Goal: Communication & Community: Answer question/provide support

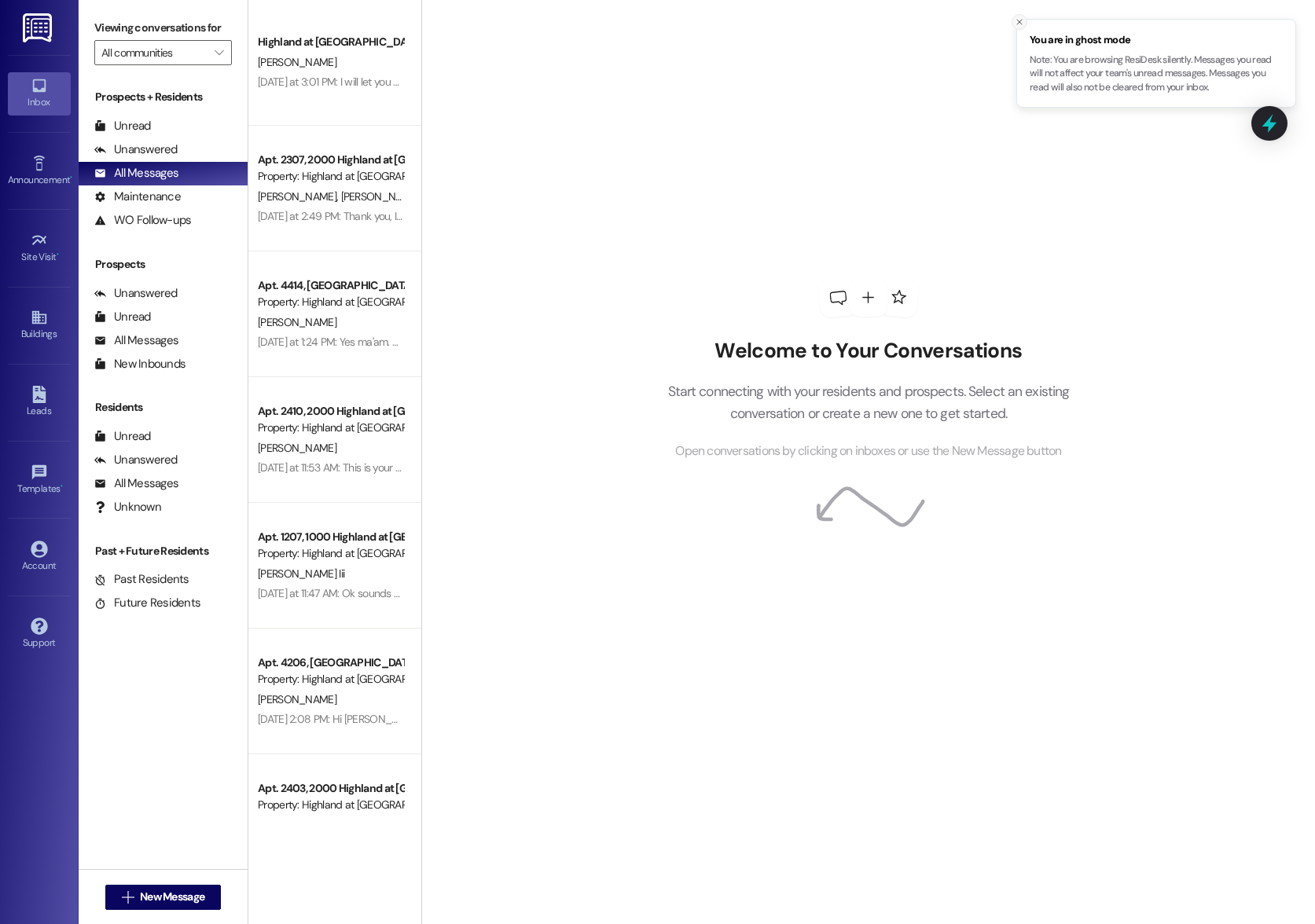
drag, startPoint x: 0, startPoint y: 0, endPoint x: 1024, endPoint y: 22, distance: 1024.2
click at [1024, 22] on icon "Close toast" at bounding box center [1019, 22] width 10 height 10
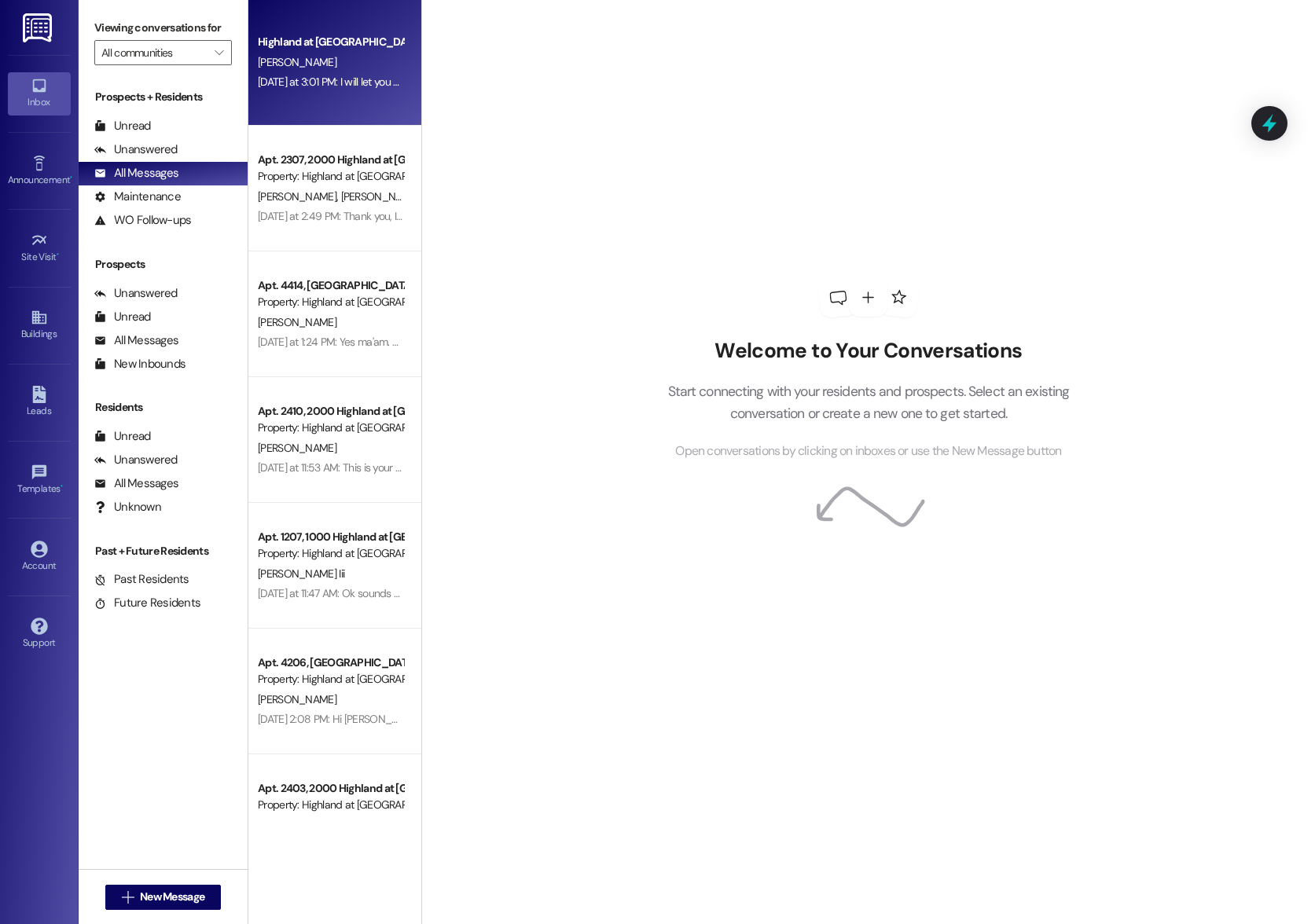
click at [334, 112] on div "Highland at [GEOGRAPHIC_DATA] [PERSON_NAME] [DATE] at 3:01 PM: I will let you k…" at bounding box center [334, 62] width 173 height 125
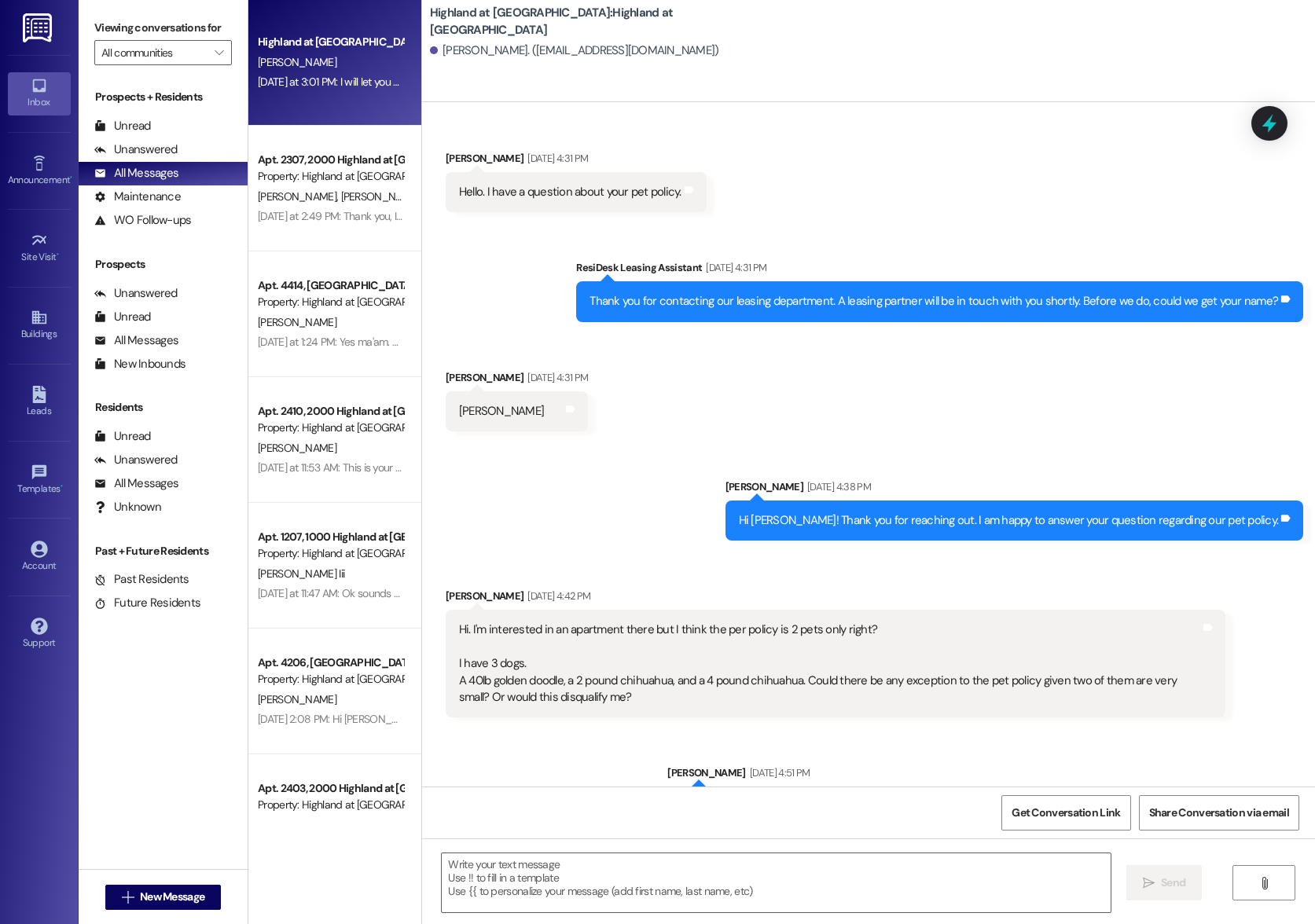
scroll to position [10436, 0]
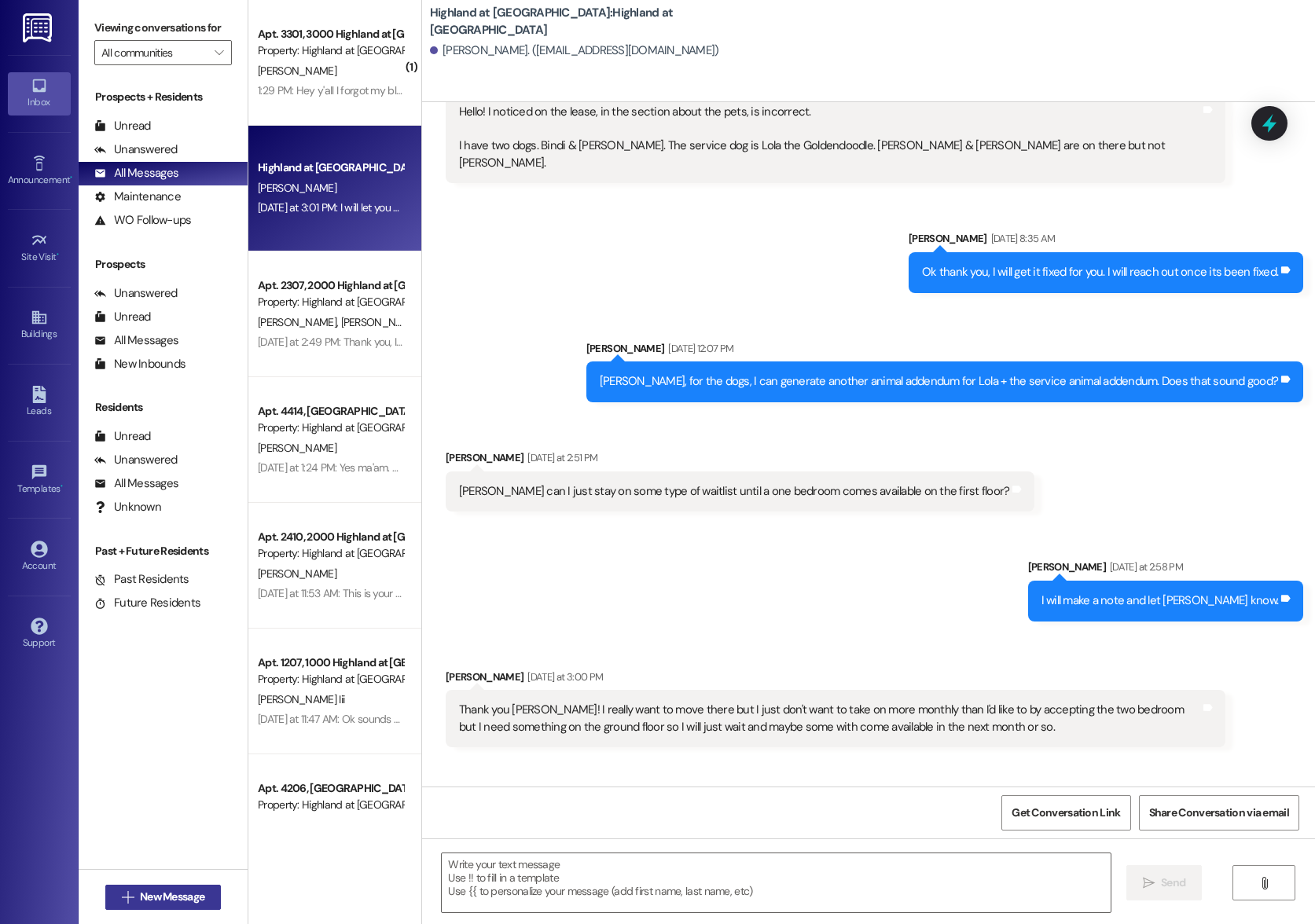
click at [170, 891] on span "New Message" at bounding box center [171, 896] width 64 height 16
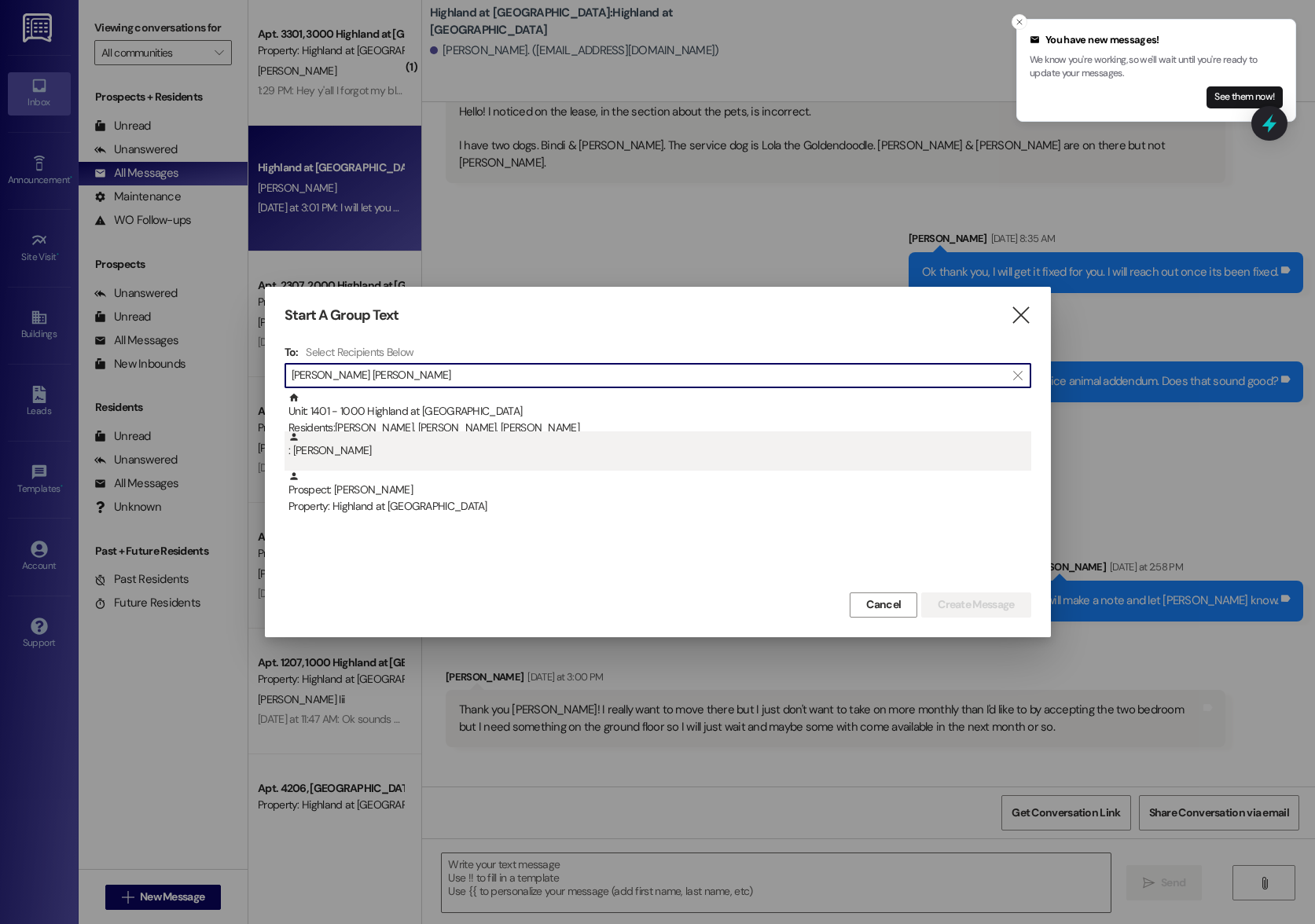
type input "[PERSON_NAME] [PERSON_NAME]"
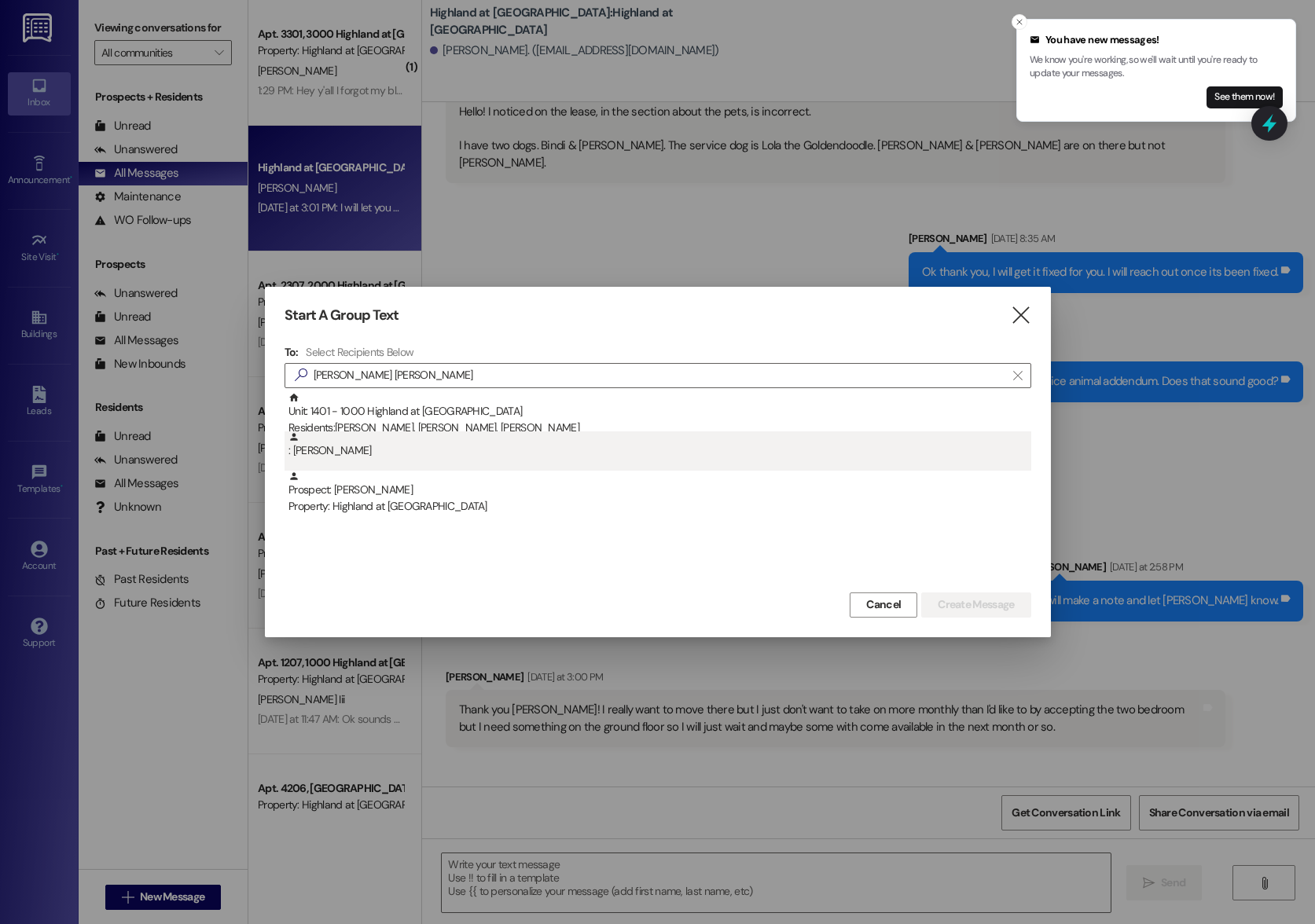
click at [367, 455] on div ": [PERSON_NAME]" at bounding box center [660, 445] width 743 height 28
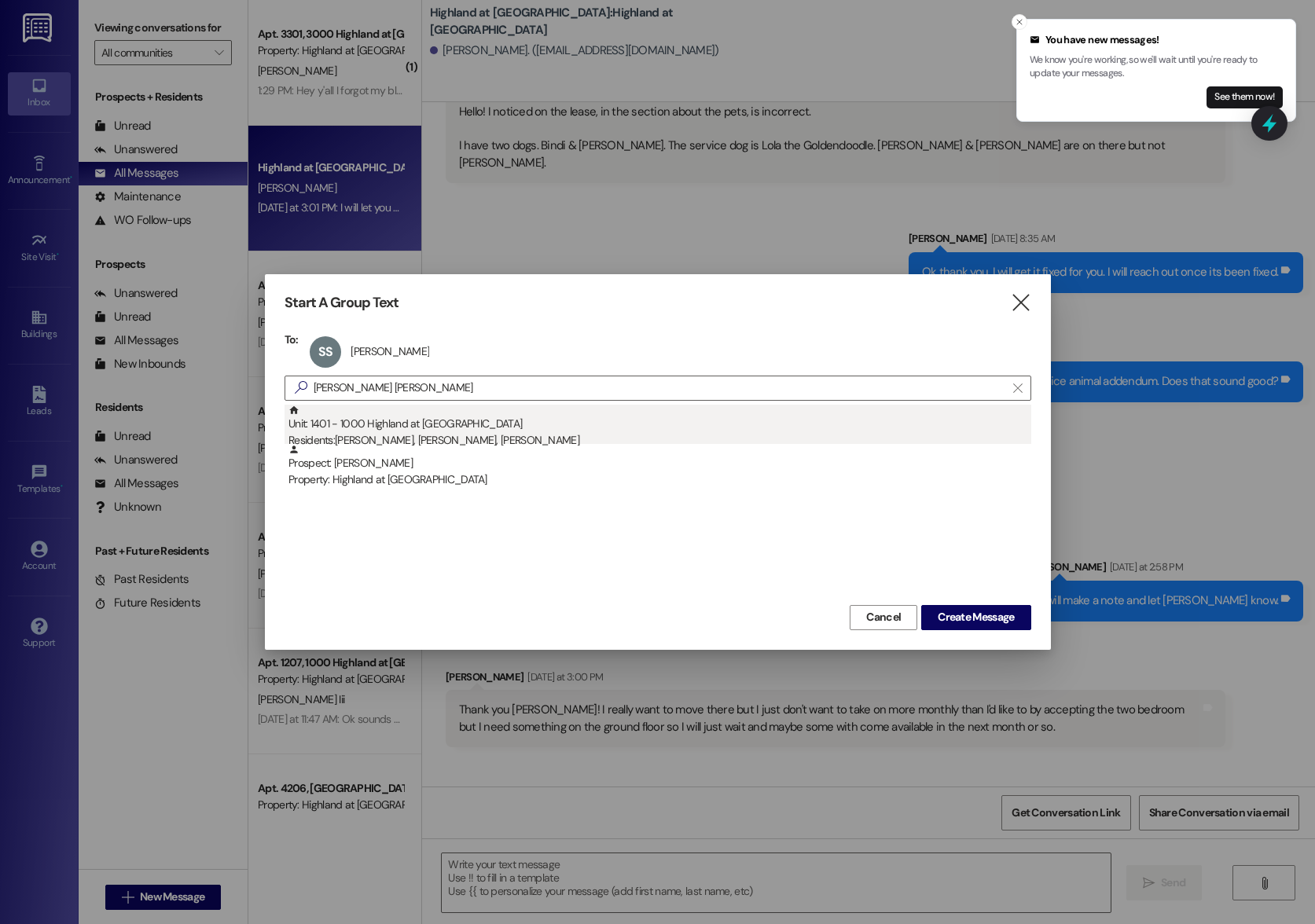
drag, startPoint x: 311, startPoint y: 454, endPoint x: 413, endPoint y: 418, distance: 108.2
click at [413, 418] on div "Unit: 1401 - 1000 Highland at Spring Hill Residents: Benjamin Higdon, Scott Smi…" at bounding box center [658, 444] width 747 height 79
click at [412, 419] on div "Unit: 1401 - 1000 Highland at Spring Hill Residents: Benjamin Higdon, Scott Smi…" at bounding box center [660, 427] width 743 height 45
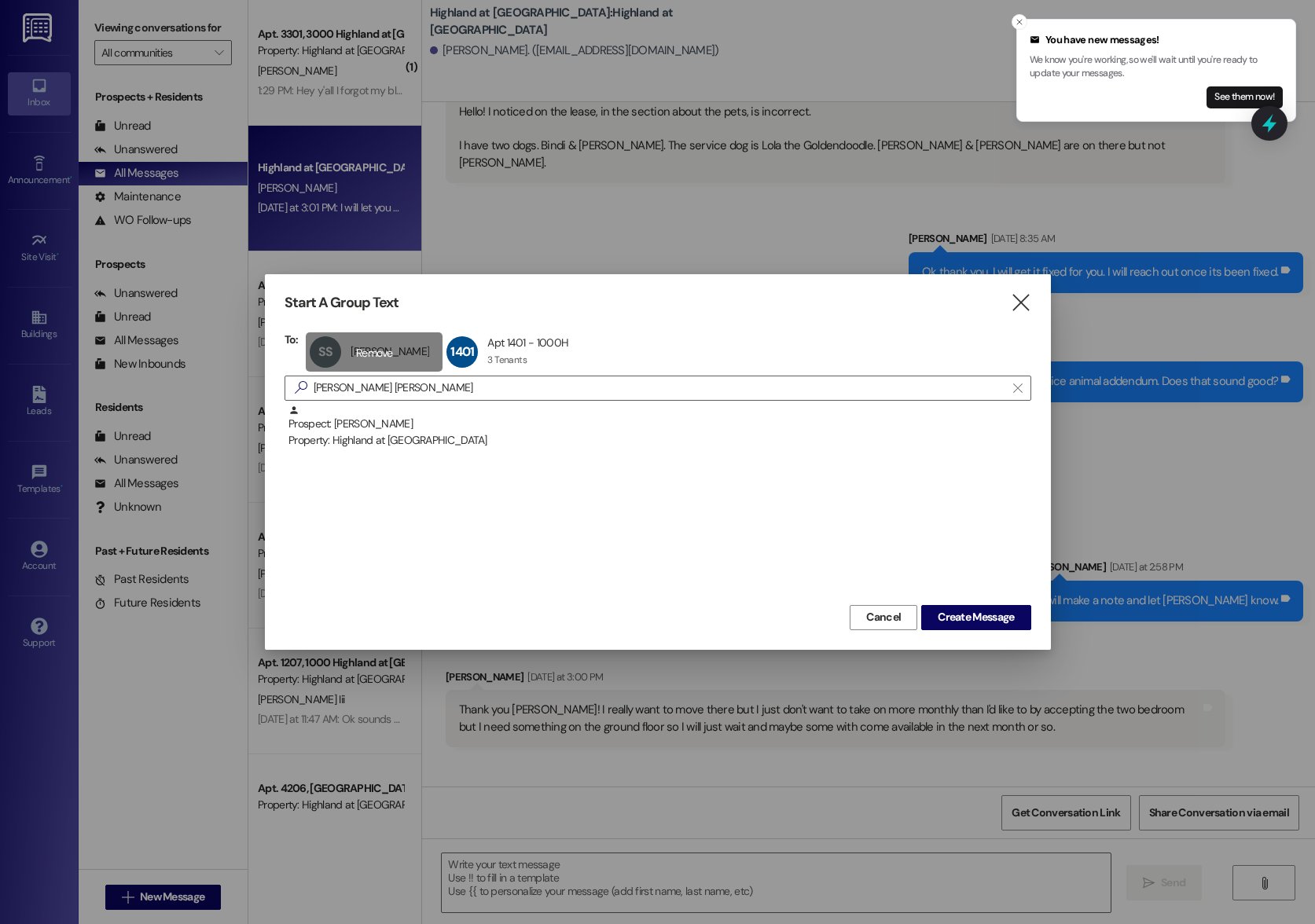
click at [372, 350] on div "SS Sarah Smith Sarah Smith click to remove" at bounding box center [374, 351] width 137 height 39
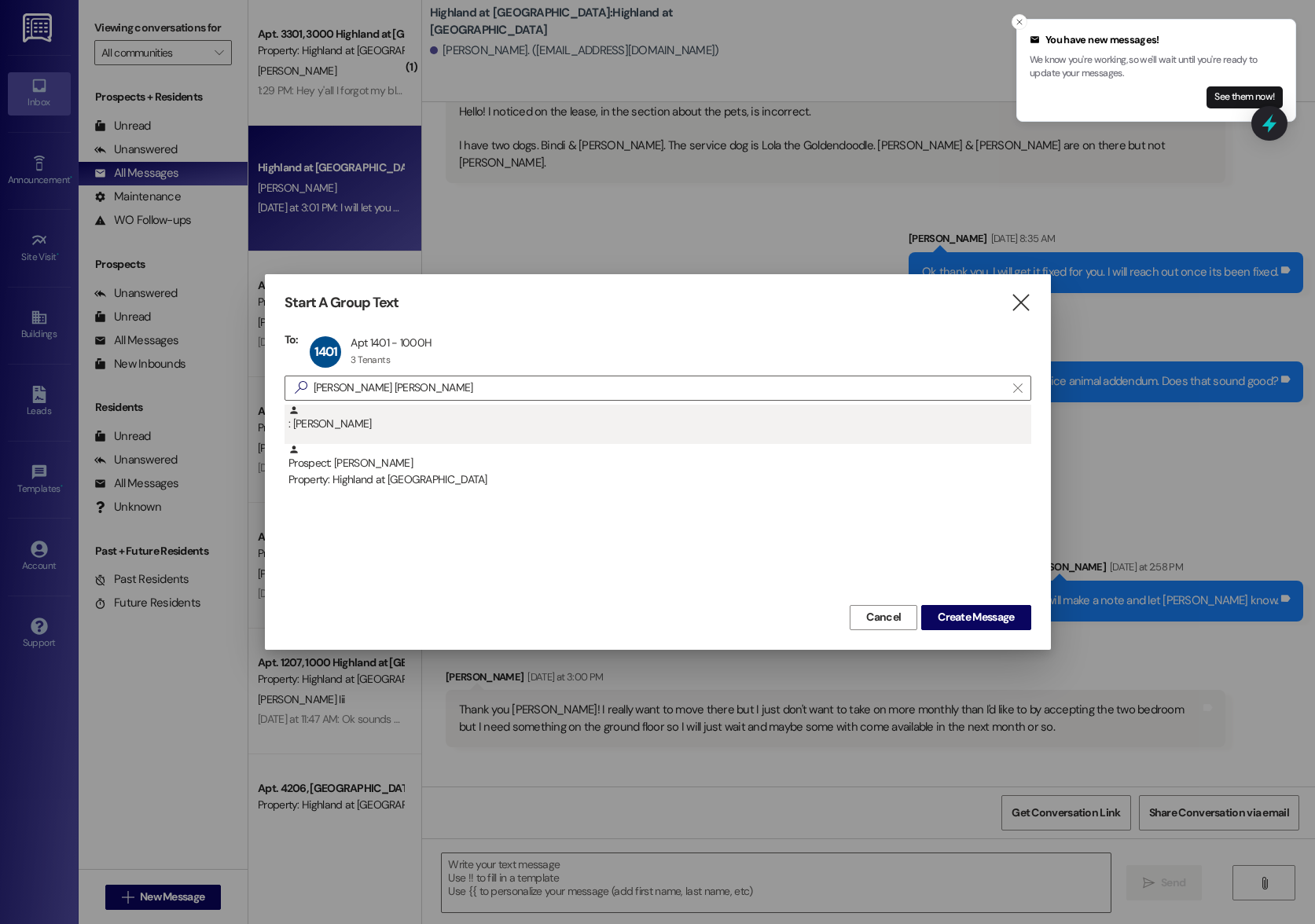
click at [327, 422] on div ": Sarah Smith" at bounding box center [660, 418] width 743 height 28
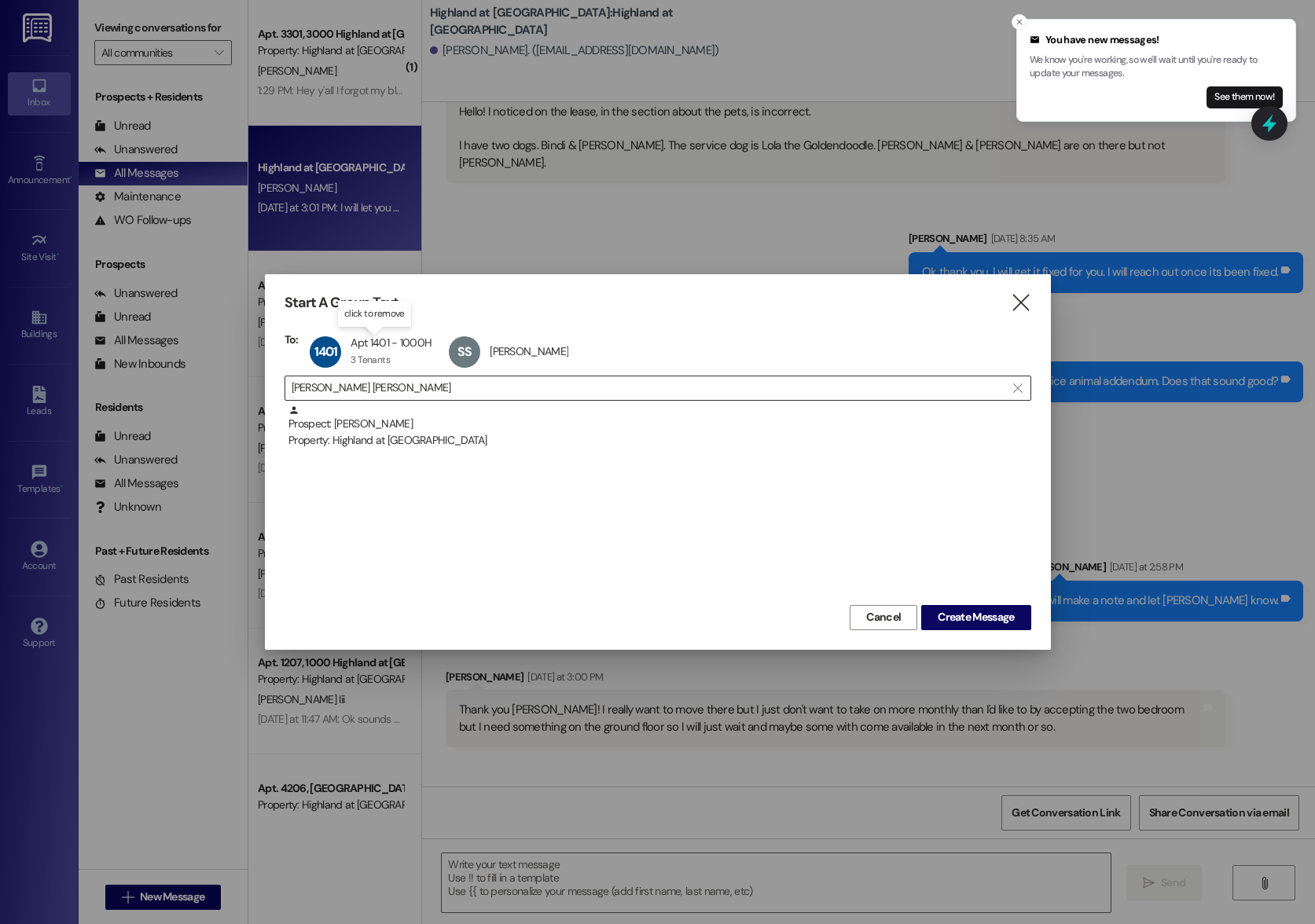
drag, startPoint x: 373, startPoint y: 348, endPoint x: 495, endPoint y: 393, distance: 130.0
click at [373, 348] on div "1401 Apt 1401 - 1000H Apt 1401 - 1000H 3 Tenants 3 Tenants click to remove" at bounding box center [374, 351] width 139 height 39
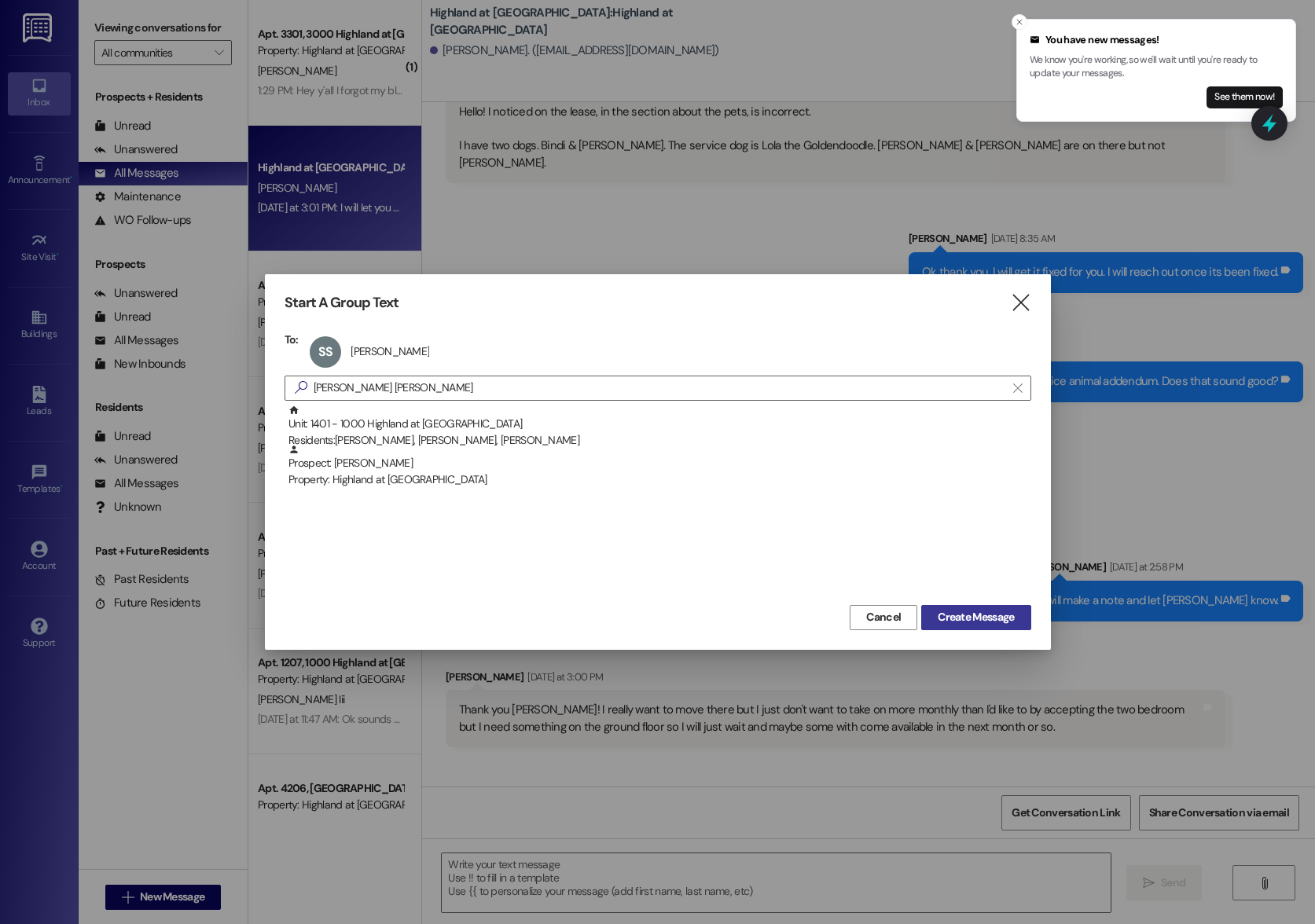
click at [983, 620] on span "Create Message" at bounding box center [976, 617] width 77 height 16
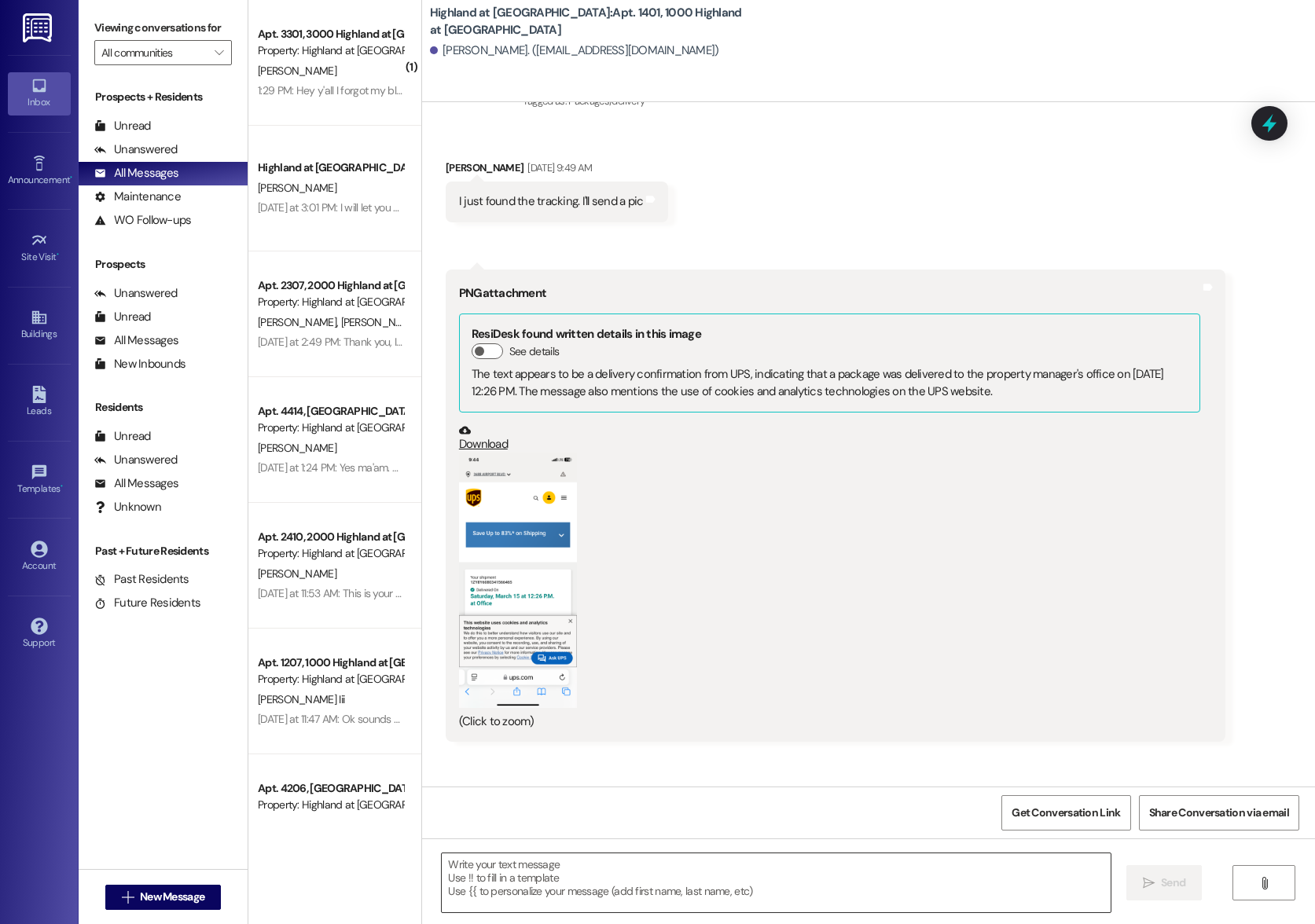
scroll to position [9200, 0]
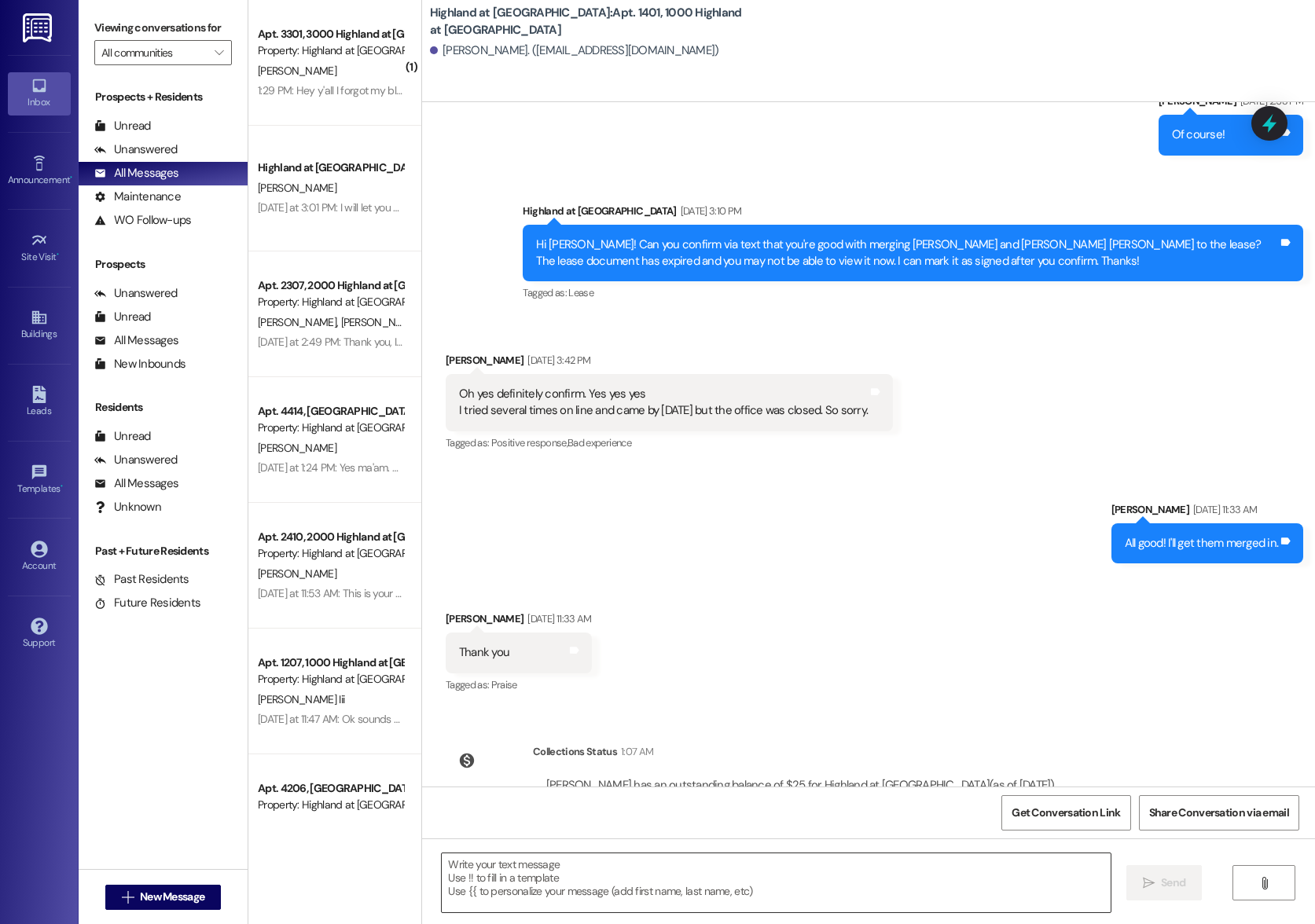
click at [581, 870] on textarea at bounding box center [776, 883] width 669 height 59
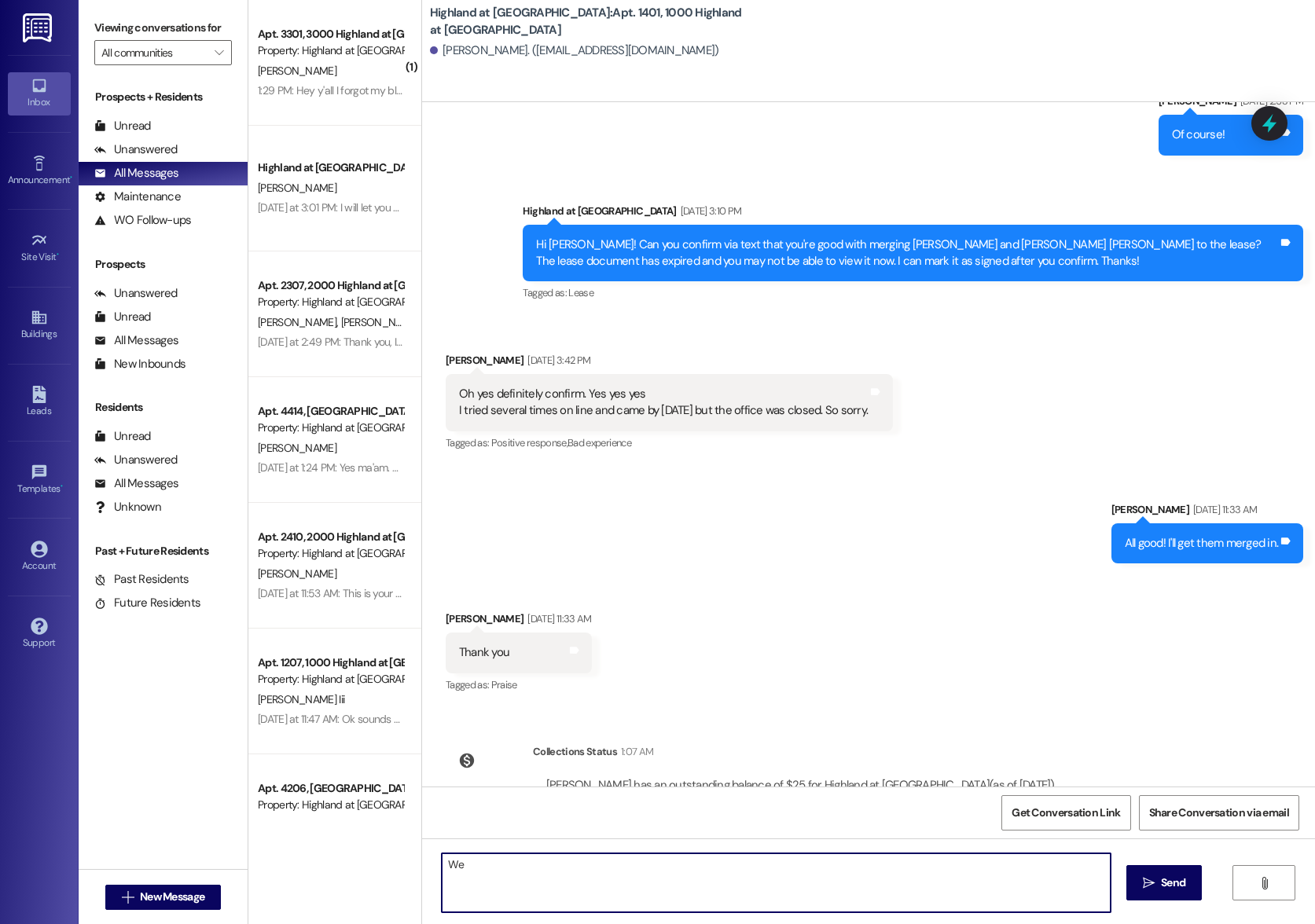
type textarea "W"
type textarea "[PERSON_NAME], we have received a package for you from Amazon."
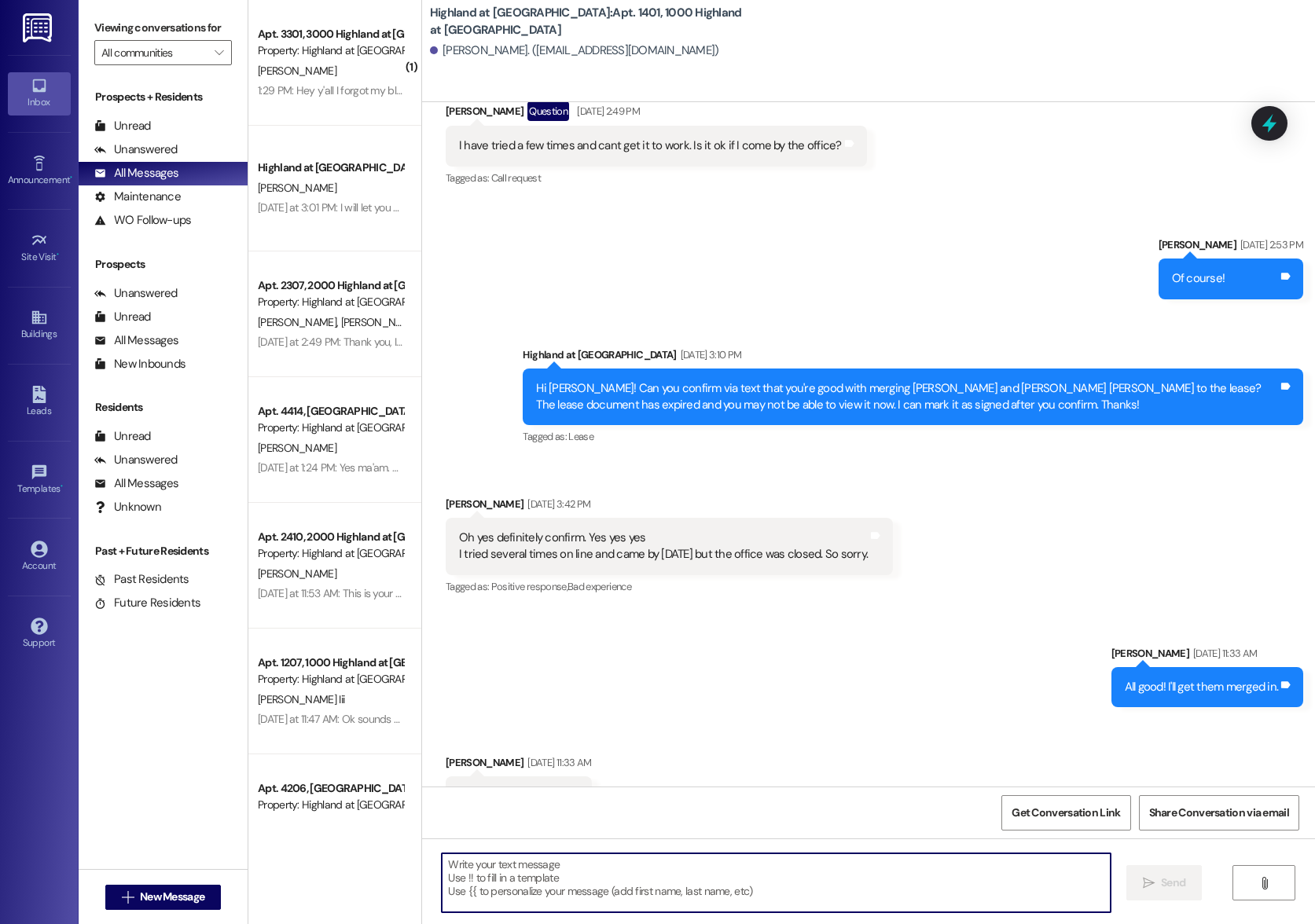
scroll to position [9055, 0]
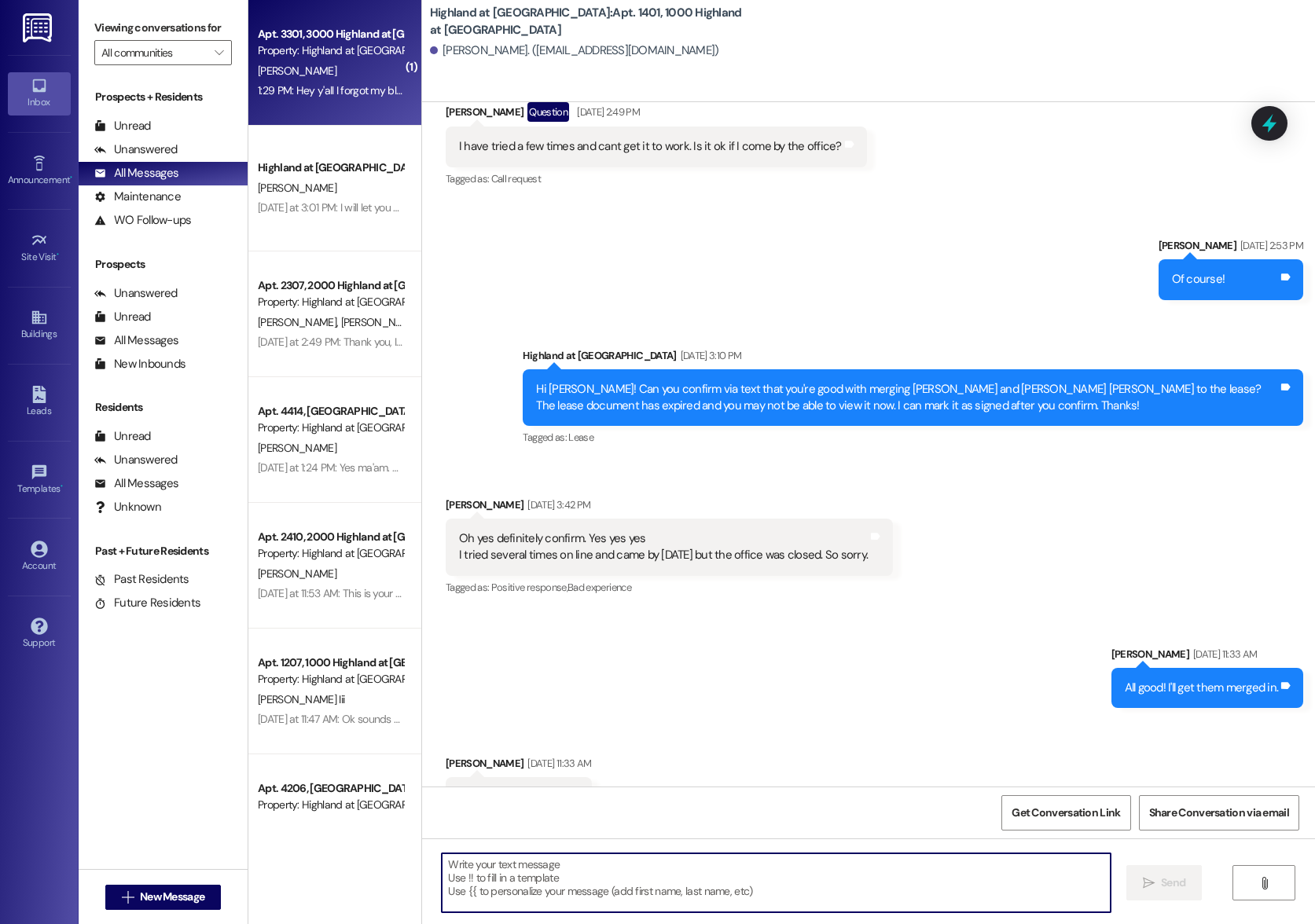
click at [304, 86] on div "1:29 PM: Hey y'all I forgot my bldg fob and am stuck outside is anyone near me …" at bounding box center [497, 90] width 480 height 14
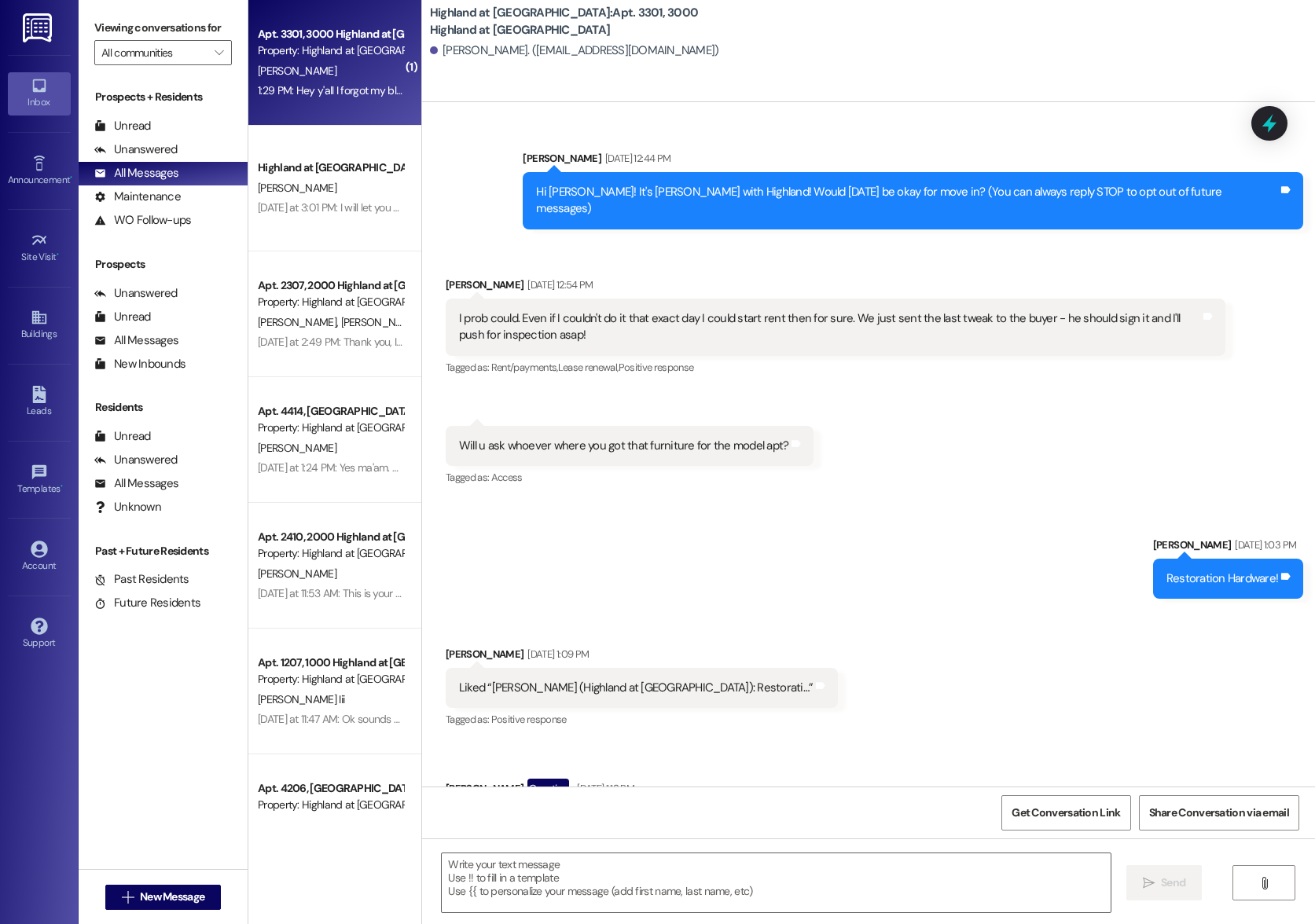
scroll to position [69793, 0]
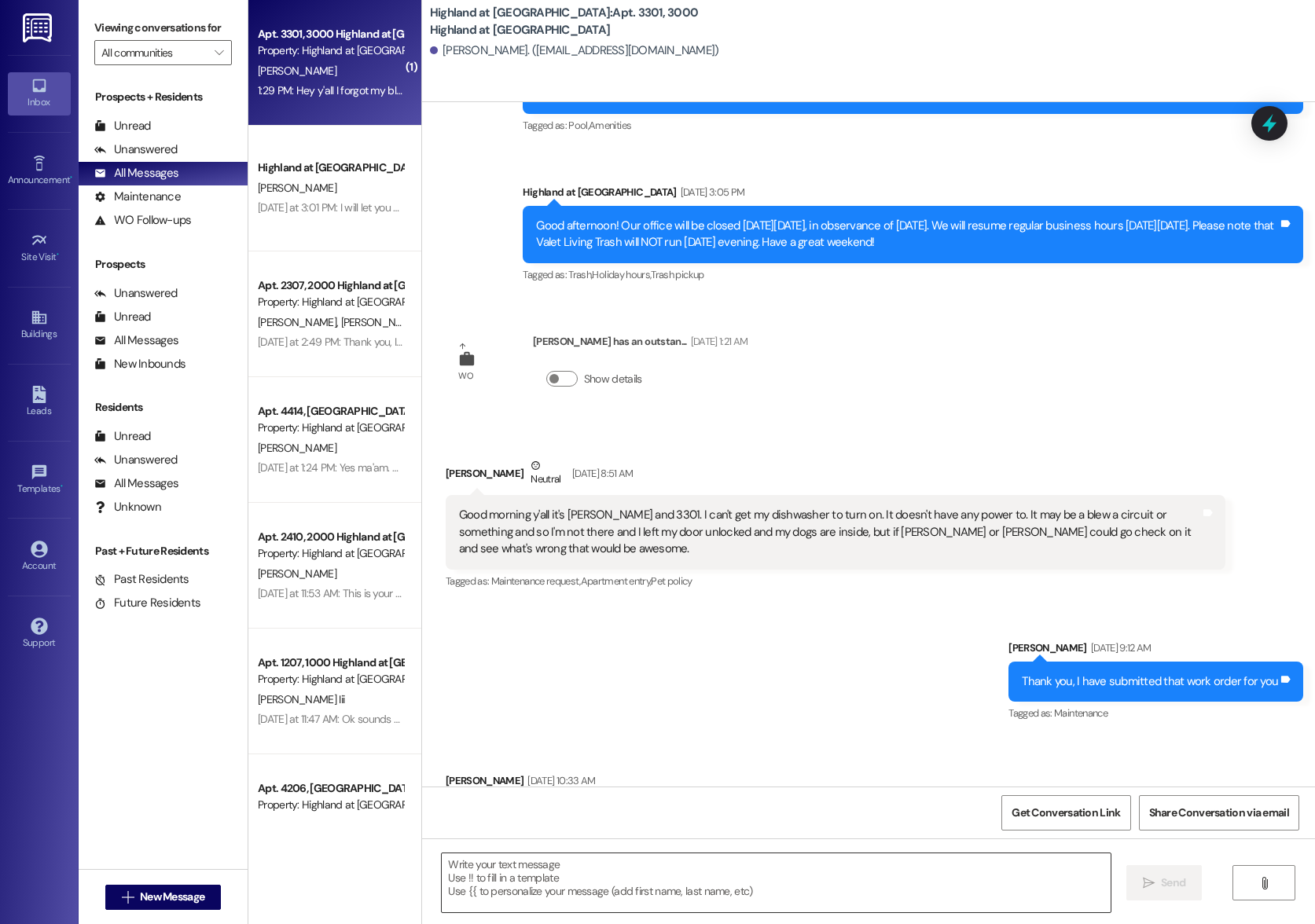
click at [769, 885] on textarea at bounding box center [776, 883] width 669 height 59
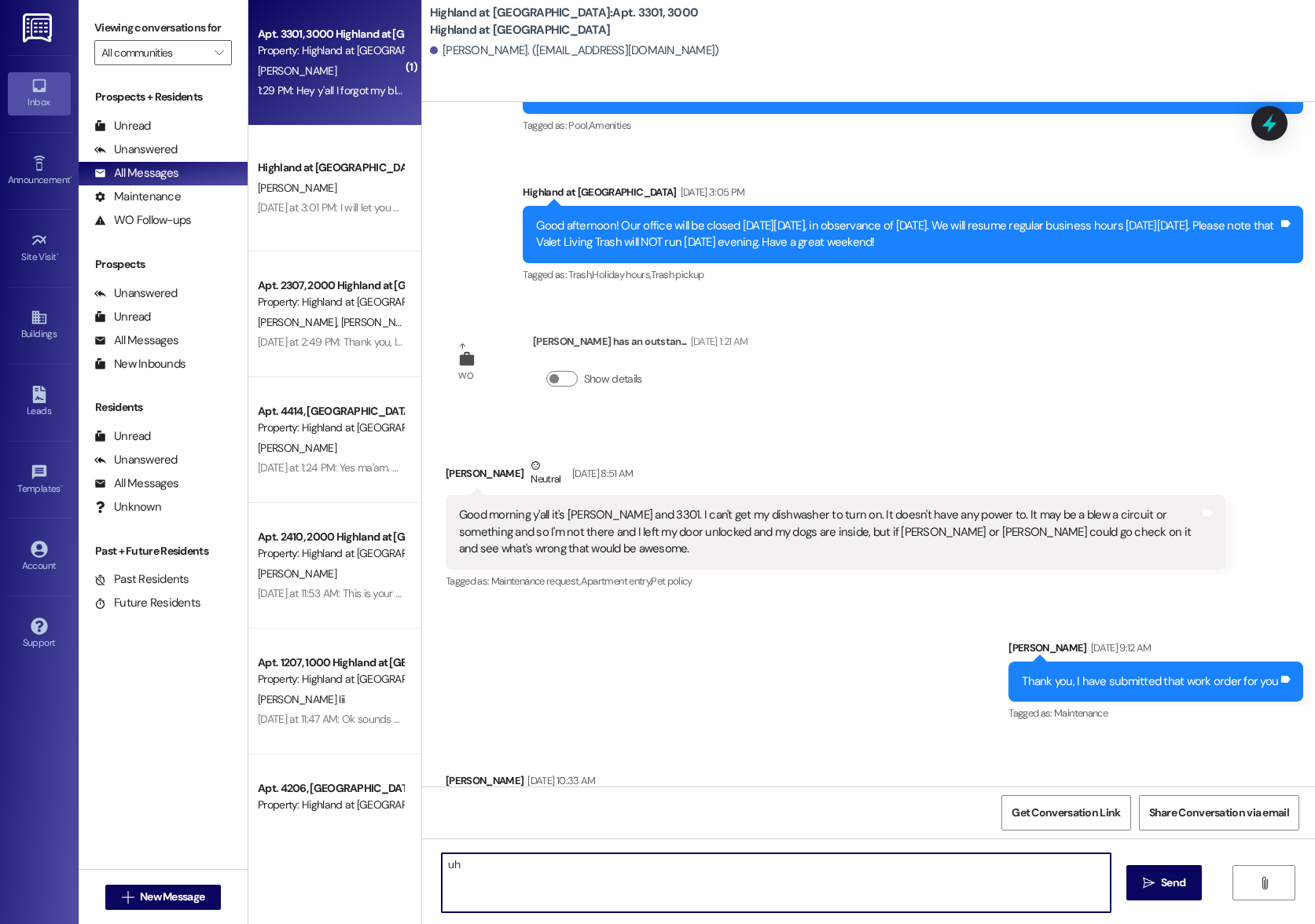
type textarea "u"
type textarea "o"
type textarea "Okay, just let us know."
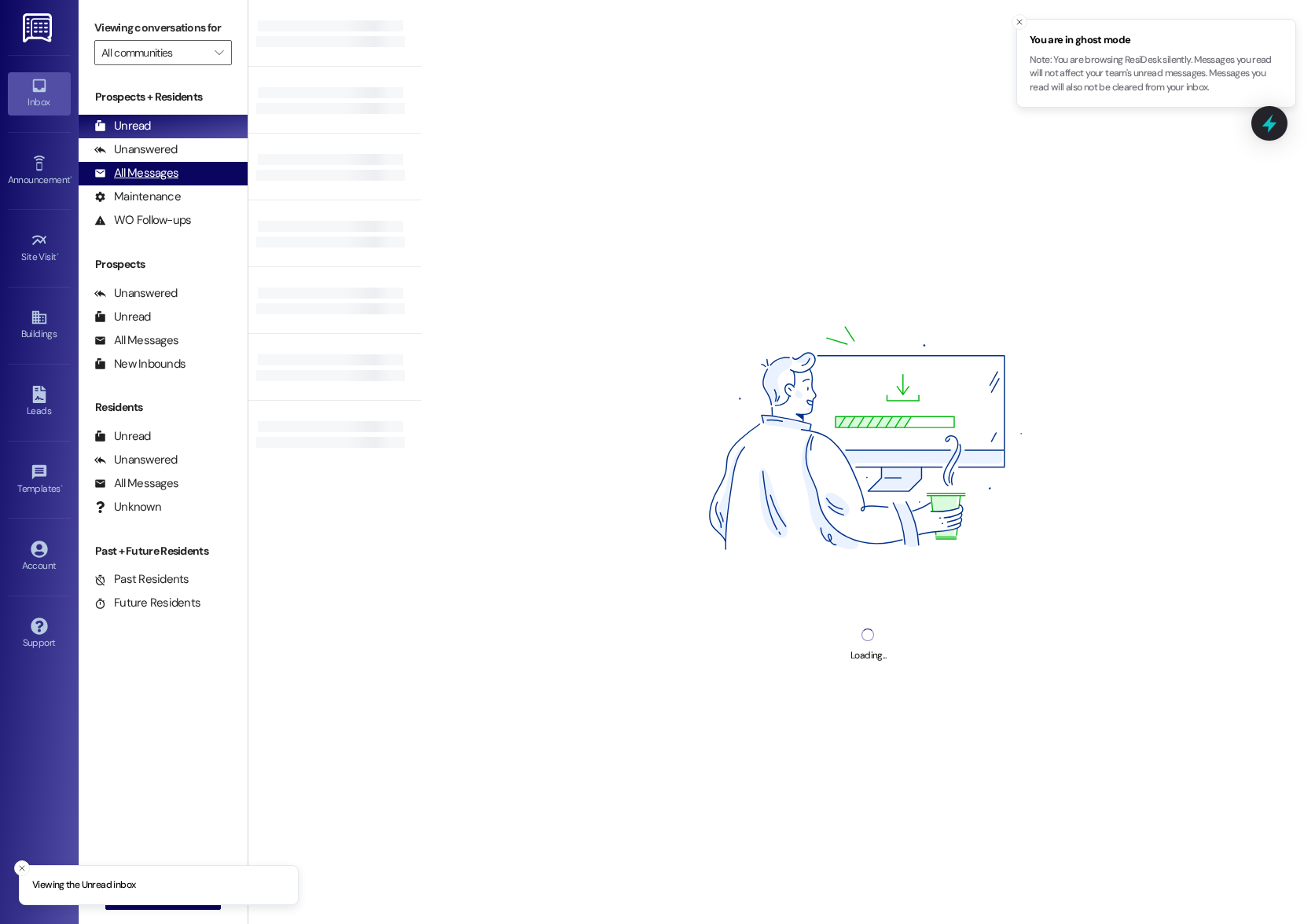
click at [141, 182] on div "All Messages" at bounding box center [136, 172] width 84 height 16
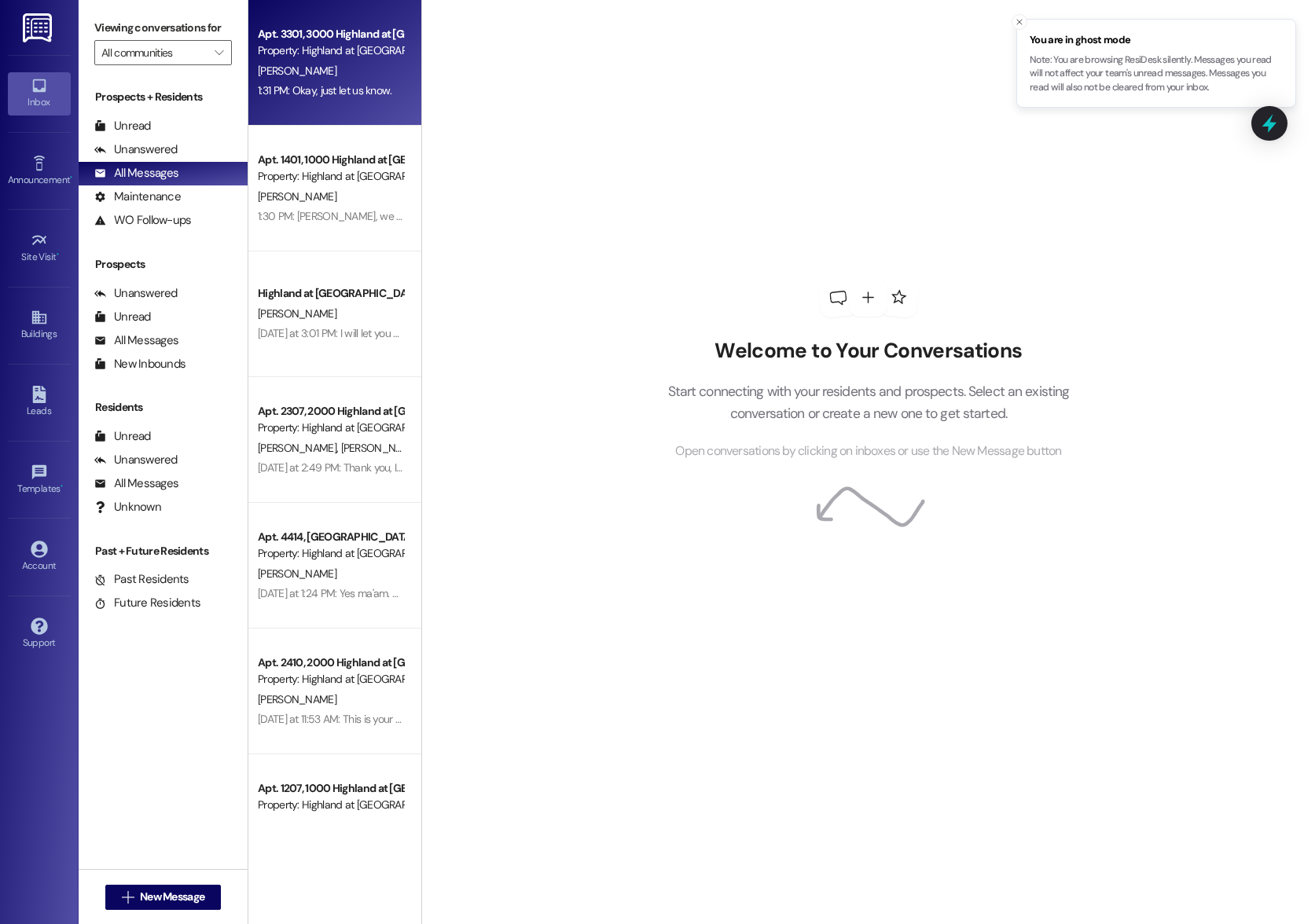
click at [328, 99] on div "1:31 PM: Okay, just let us know. 1:31 PM: Okay, just let us know." at bounding box center [330, 91] width 148 height 20
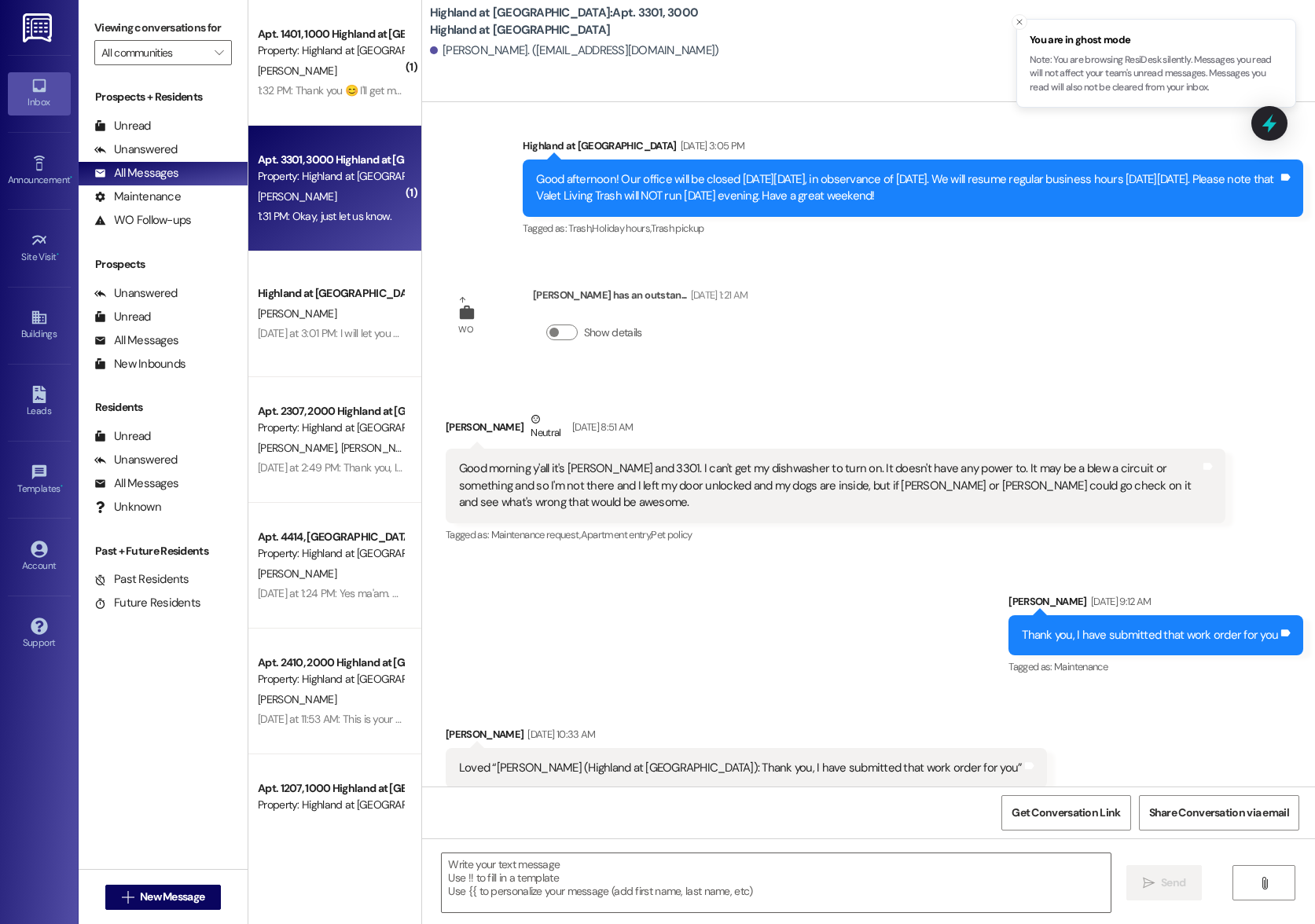
scroll to position [70011, 0]
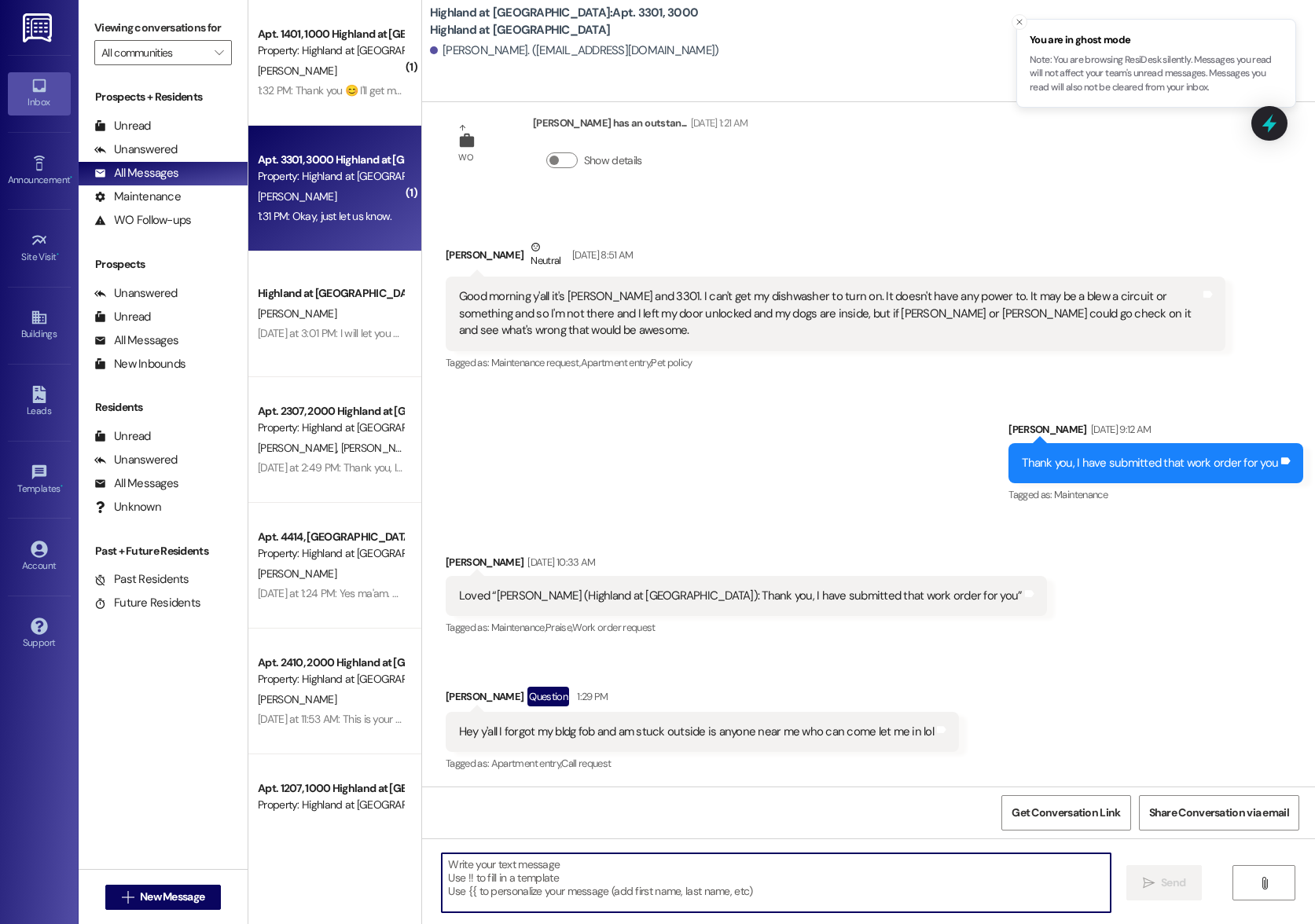
click at [681, 883] on textarea at bounding box center [776, 883] width 669 height 59
type textarea "Awesome!!"
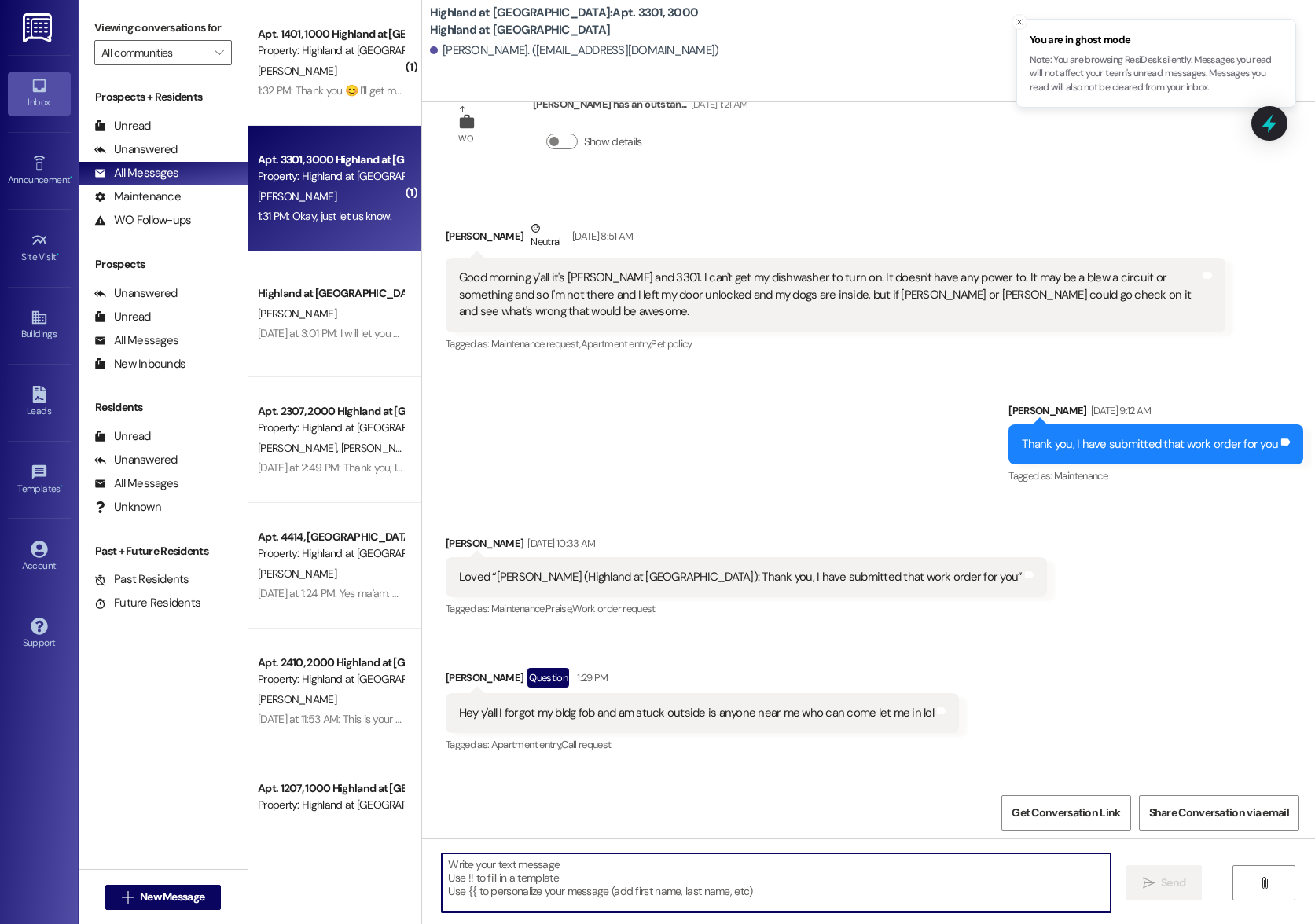
scroll to position [70122, 0]
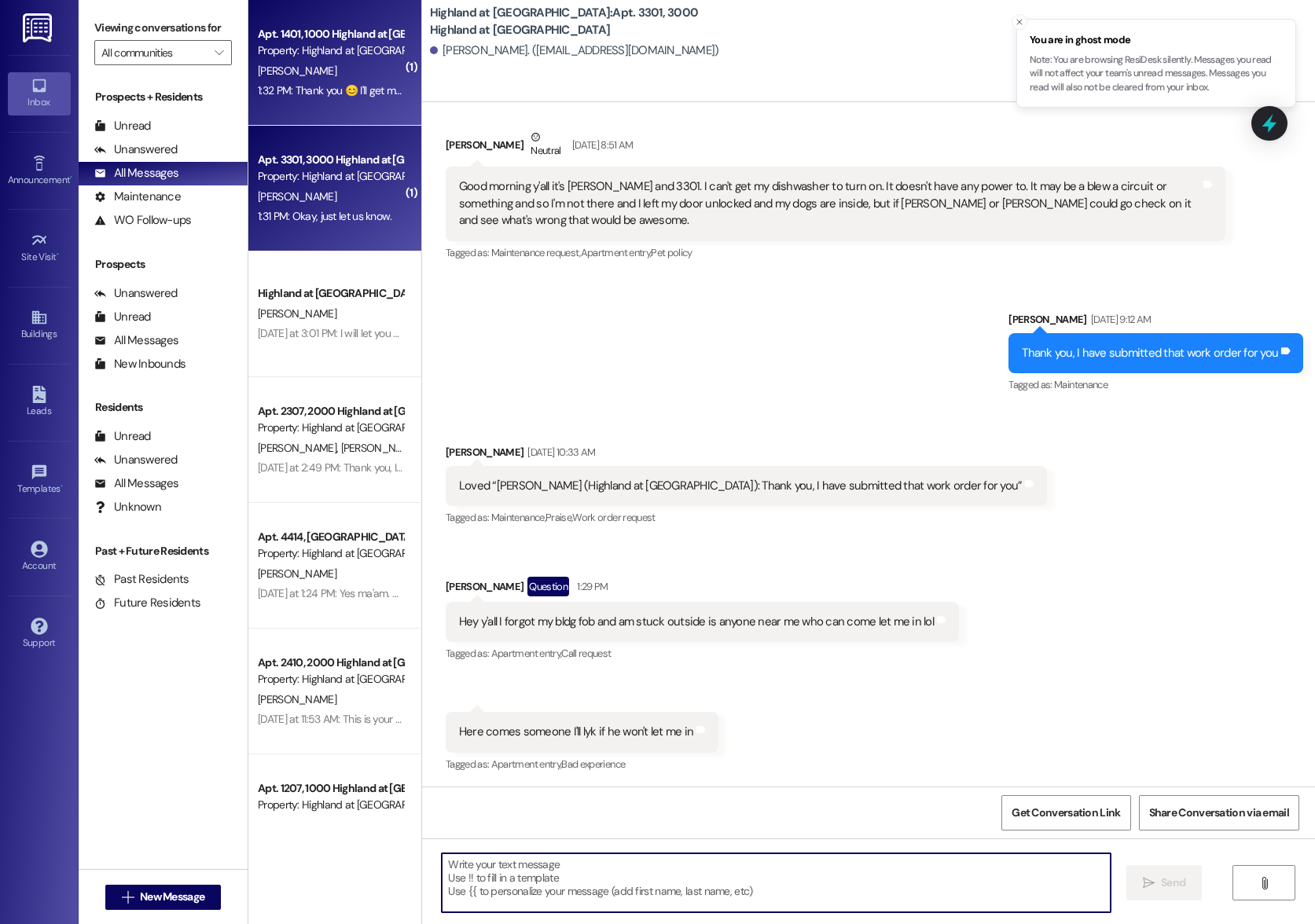
click at [318, 99] on div "1:32 PM: Thank you 😊 I'll get my son or his friend to come get it. 1:32 PM: Tha…" at bounding box center [330, 91] width 148 height 20
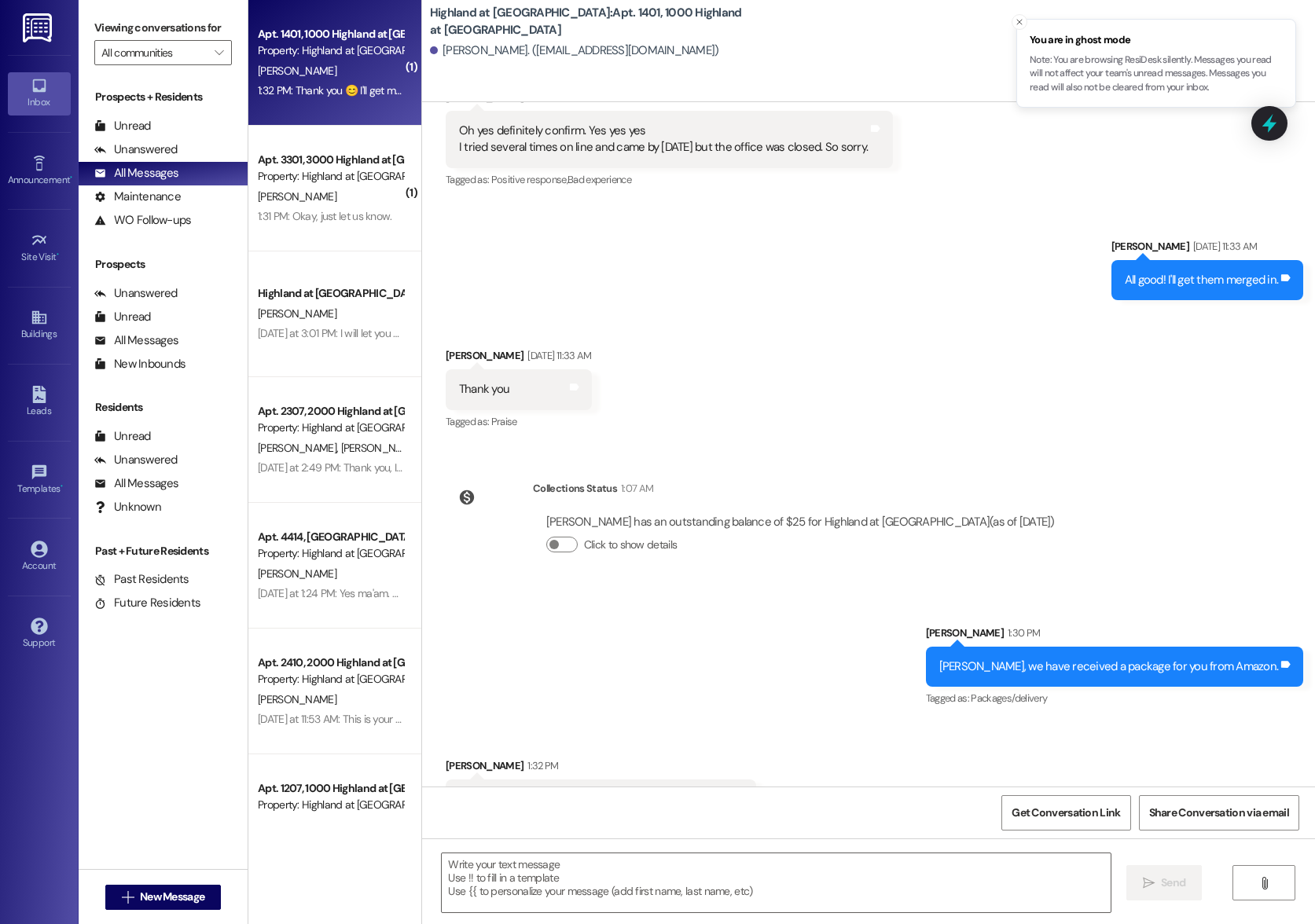
scroll to position [9465, 0]
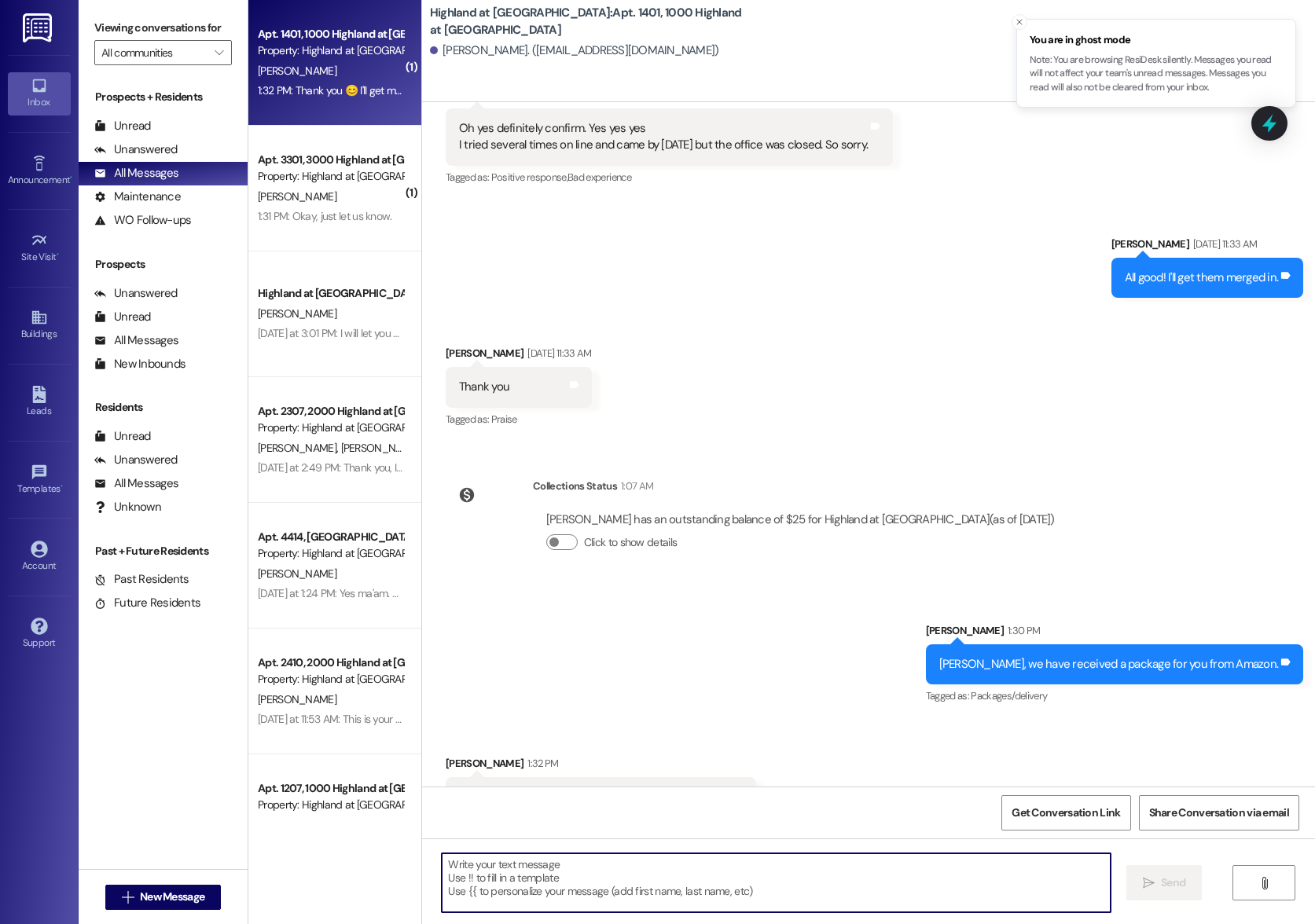
click at [816, 886] on textarea at bounding box center [776, 883] width 669 height 59
type textarea "Okay, sounds good."
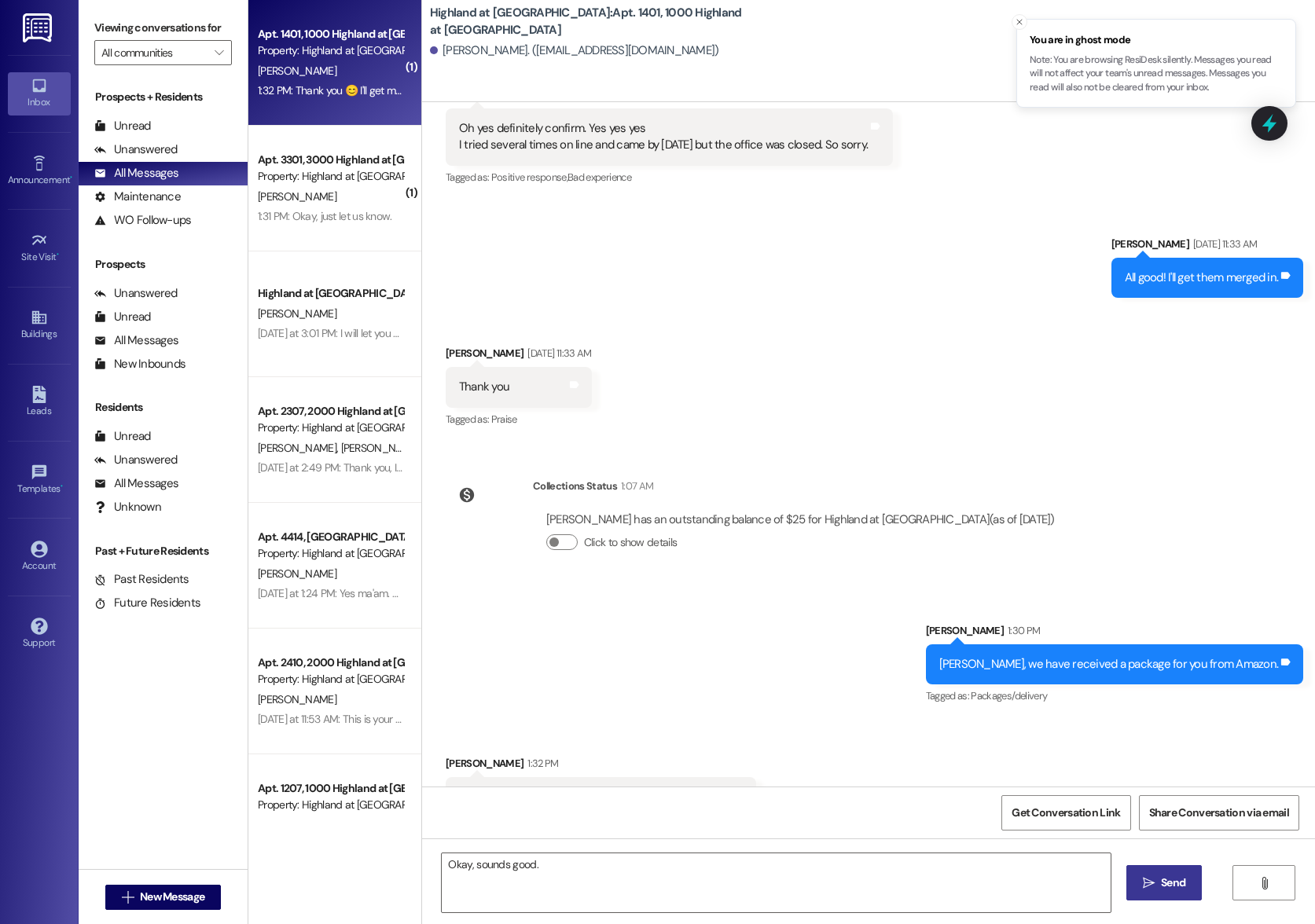
click at [1172, 886] on span "Send" at bounding box center [1172, 882] width 24 height 16
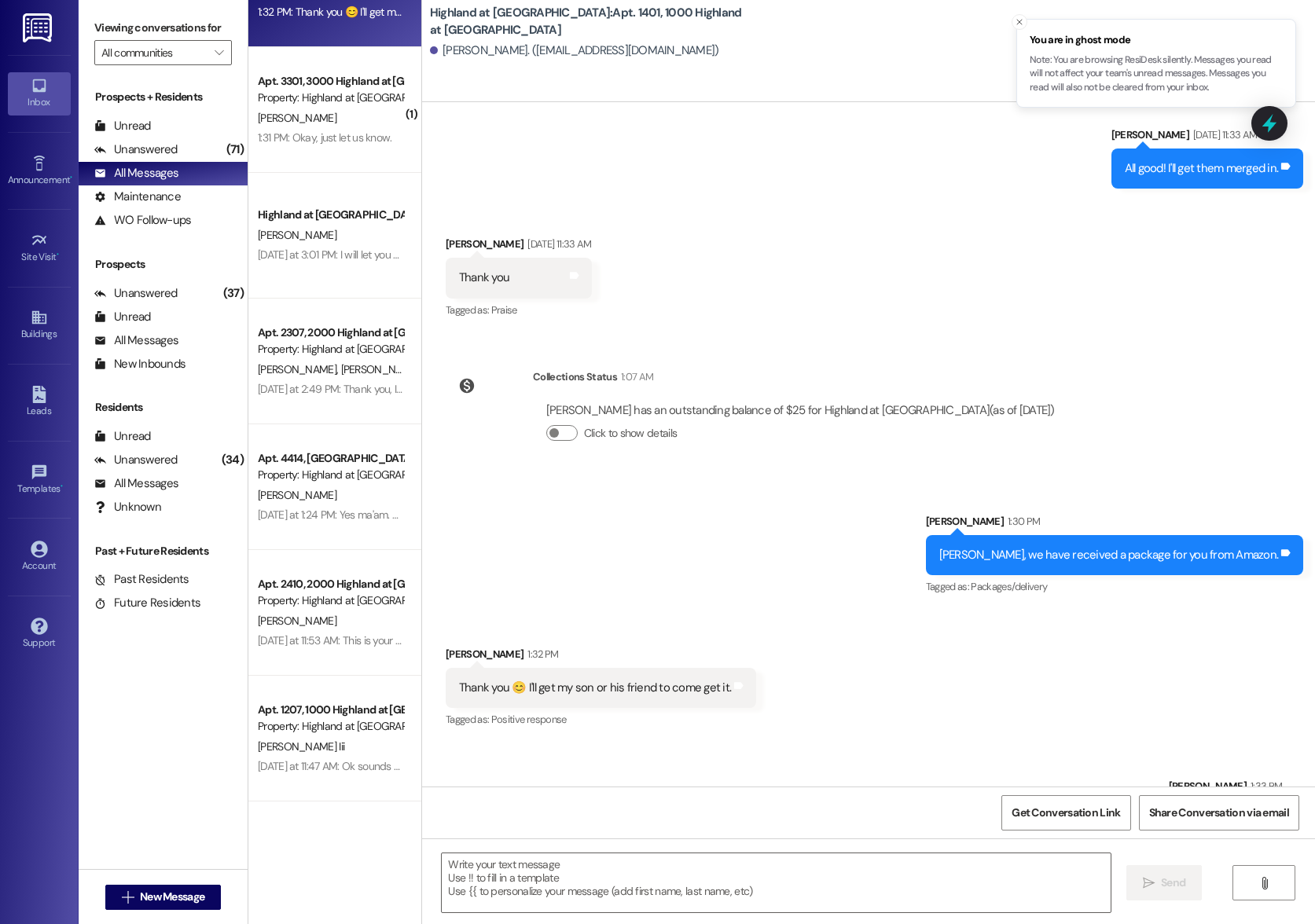
scroll to position [0, 0]
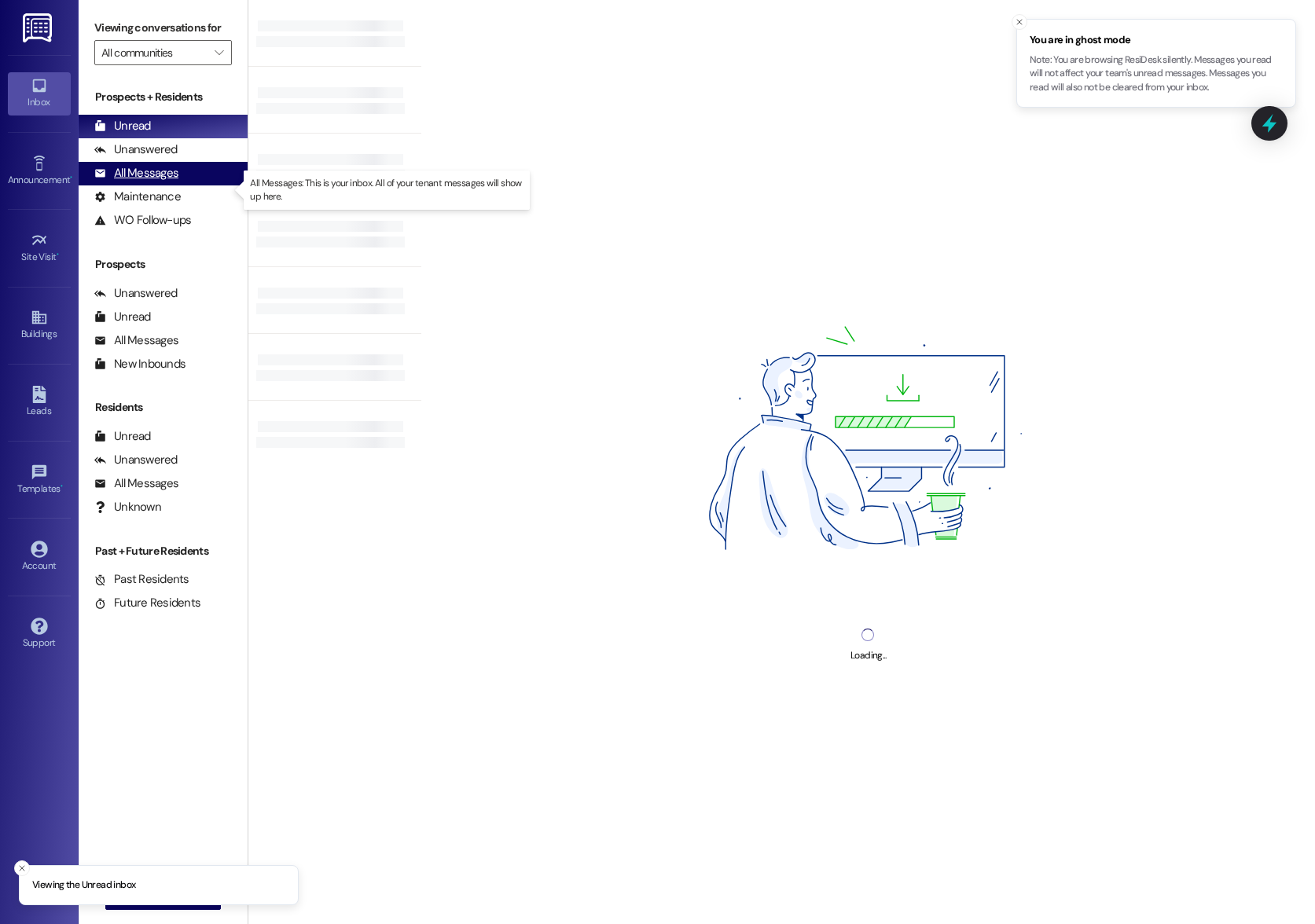
click at [164, 182] on div "All Messages" at bounding box center [136, 172] width 84 height 16
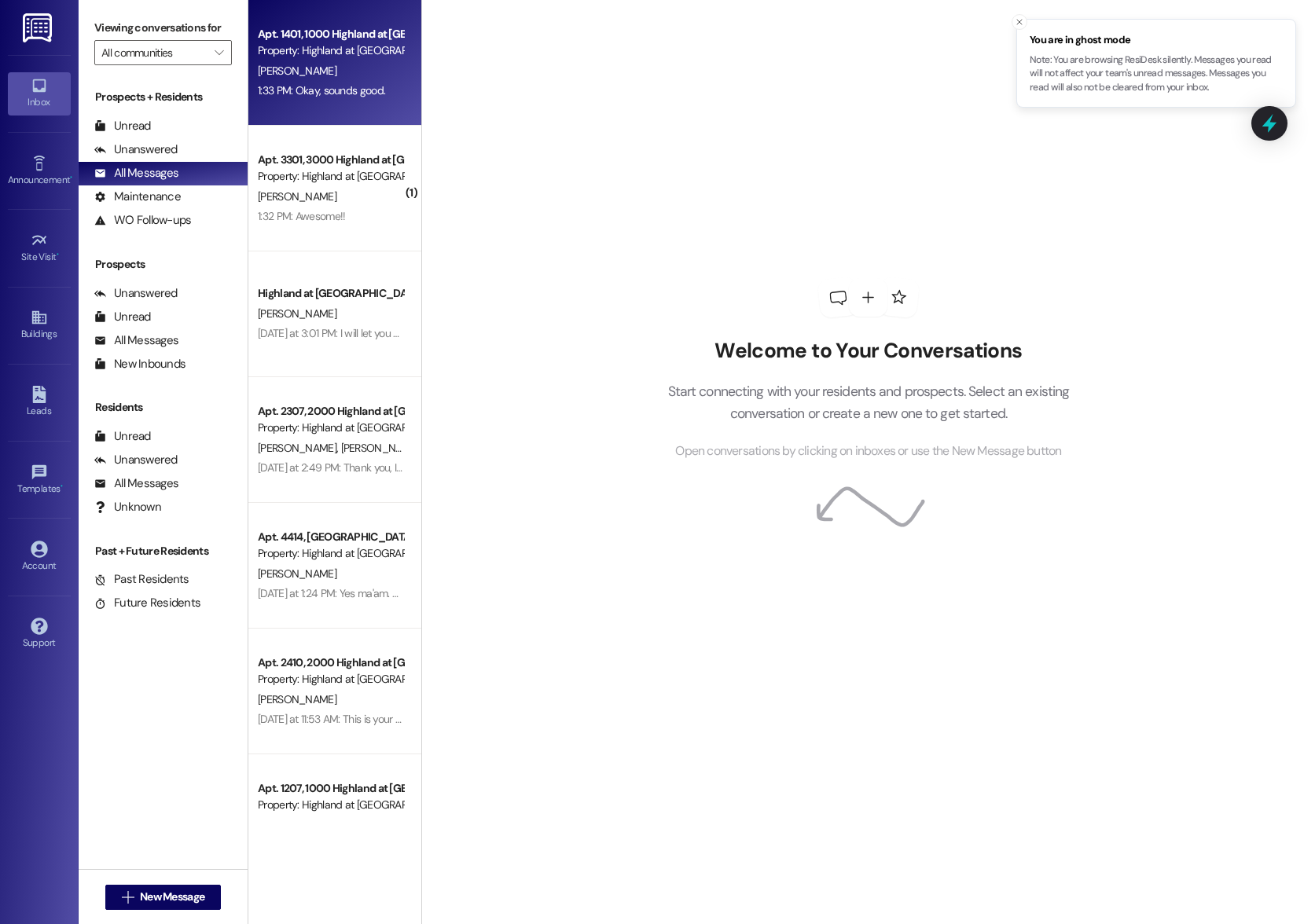
click at [296, 75] on div "S. Smith" at bounding box center [330, 71] width 148 height 20
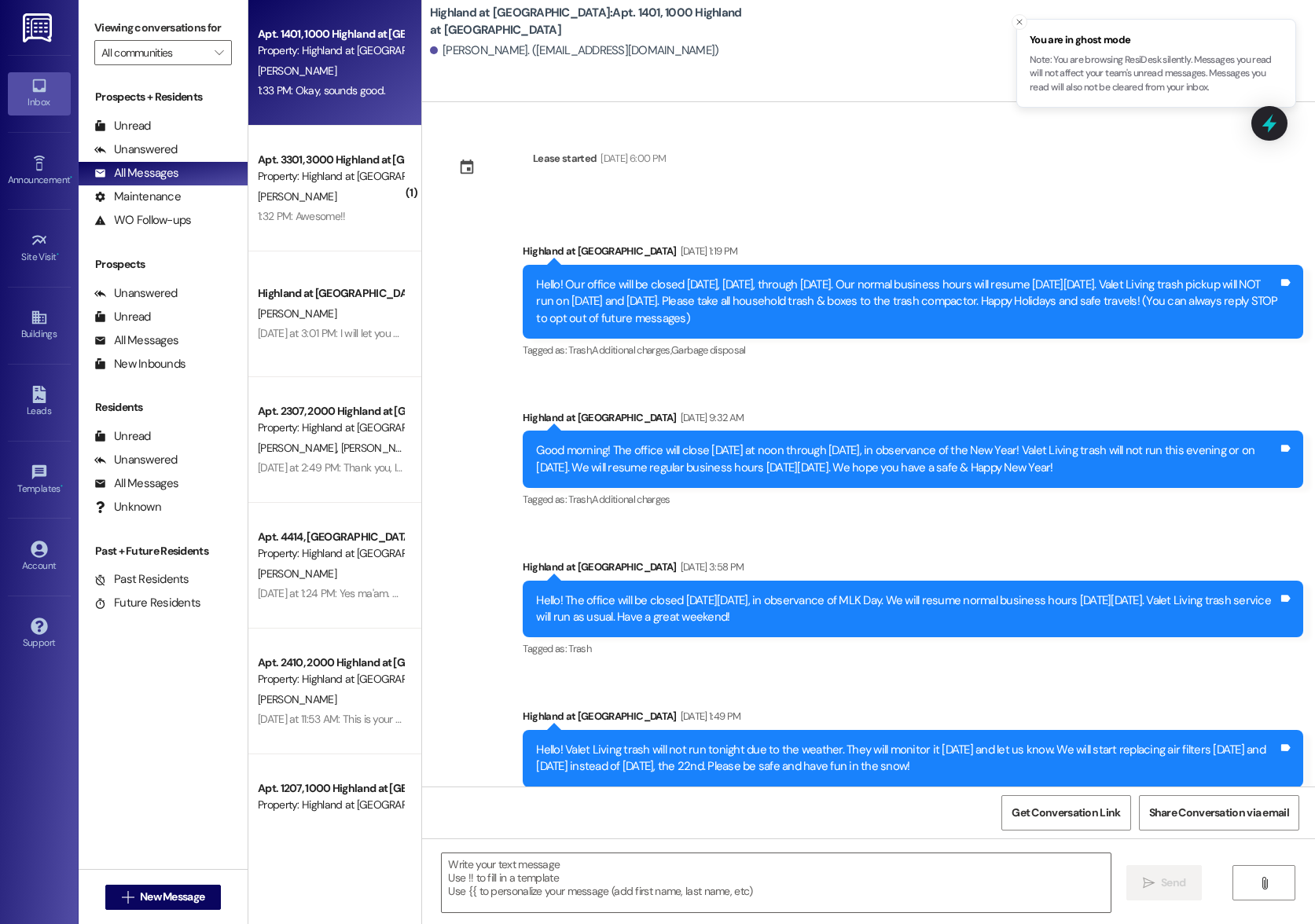
scroll to position [9574, 0]
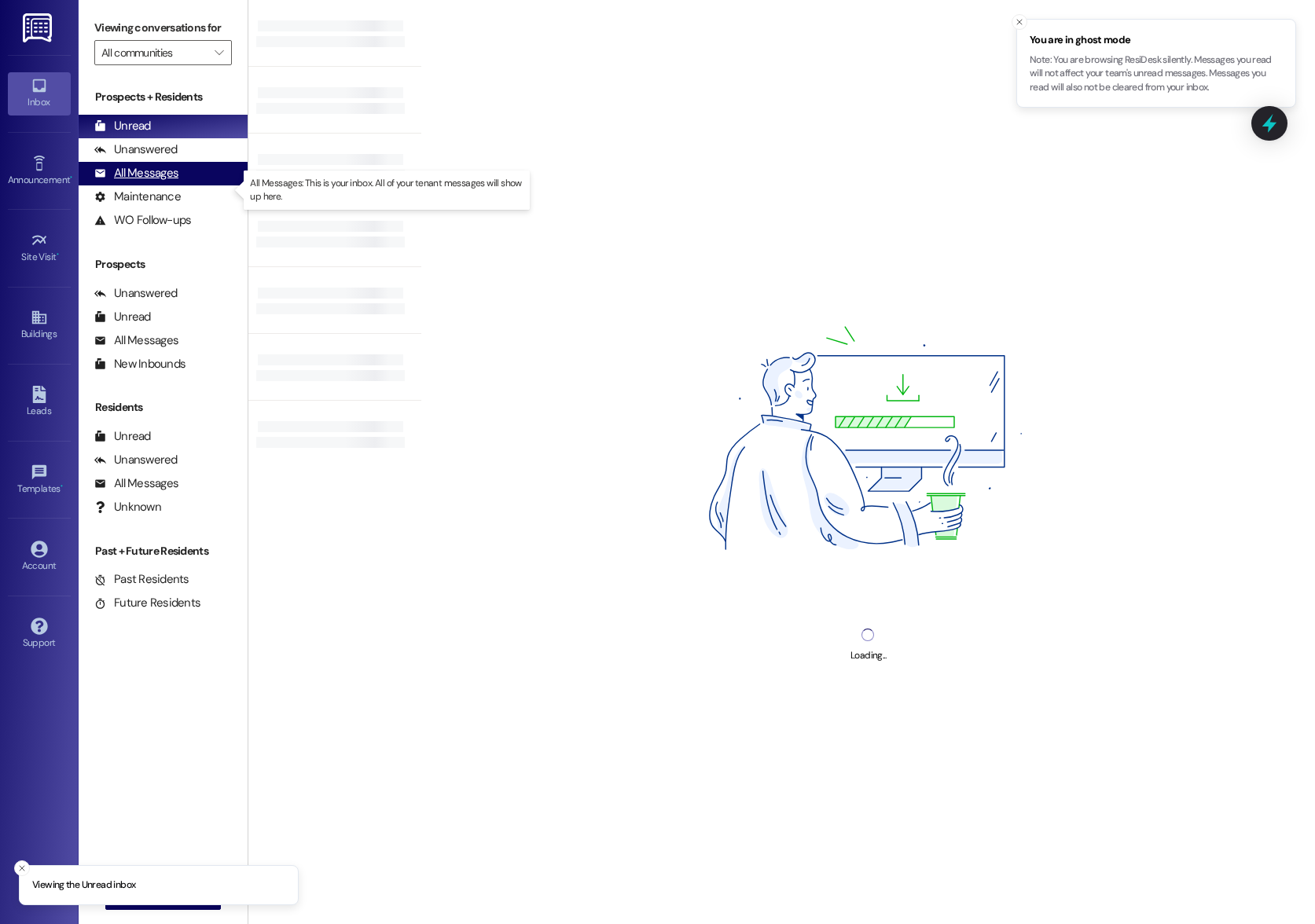
click at [160, 182] on div "All Messages" at bounding box center [136, 172] width 84 height 16
